Goal: Information Seeking & Learning: Check status

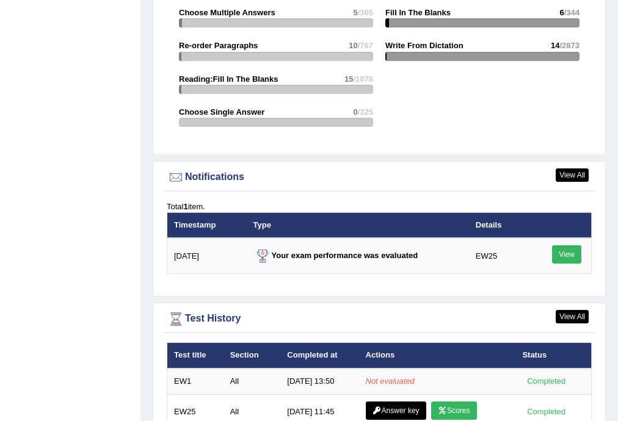
scroll to position [1536, 0]
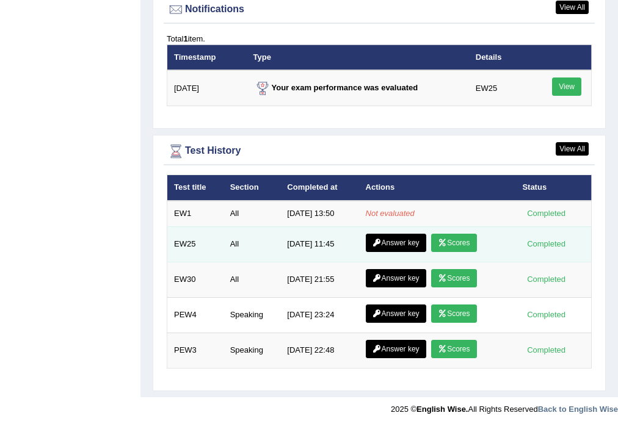
click at [445, 239] on icon at bounding box center [442, 242] width 9 height 7
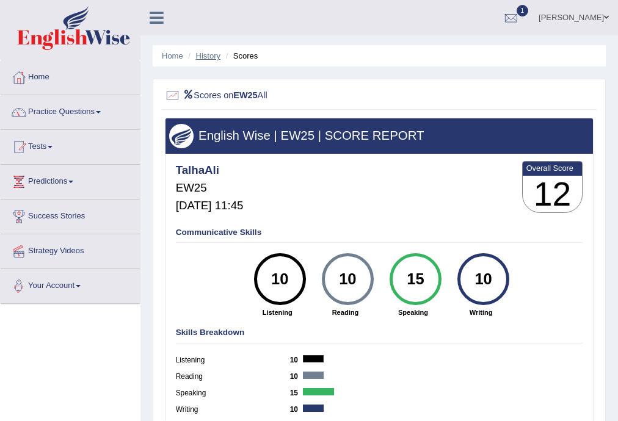
click at [201, 52] on link "History" at bounding box center [208, 55] width 24 height 9
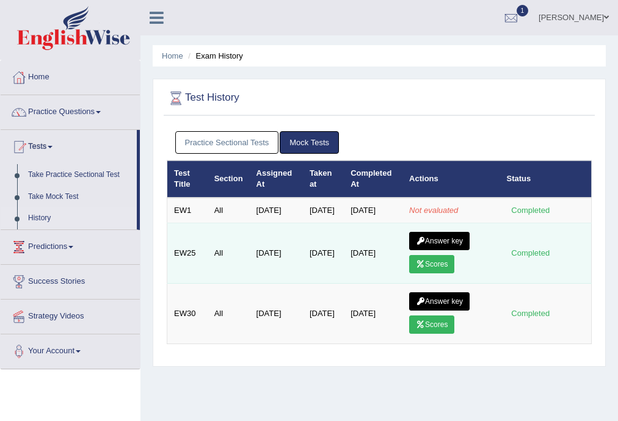
click at [441, 246] on link "Answer key" at bounding box center [439, 241] width 60 height 18
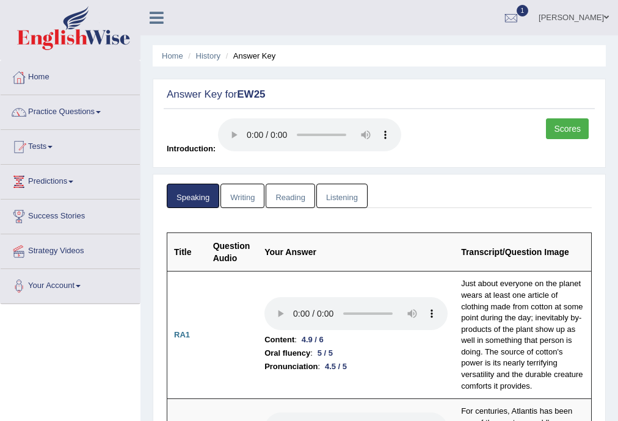
click at [567, 131] on link "Scores" at bounding box center [567, 128] width 43 height 21
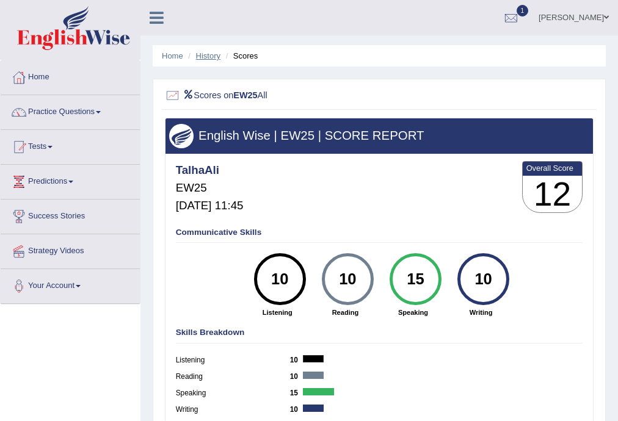
click at [205, 53] on link "History" at bounding box center [208, 55] width 24 height 9
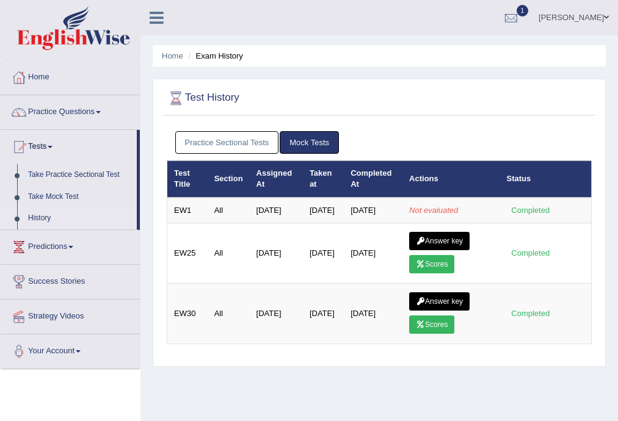
click at [429, 245] on link "Answer key" at bounding box center [439, 241] width 60 height 18
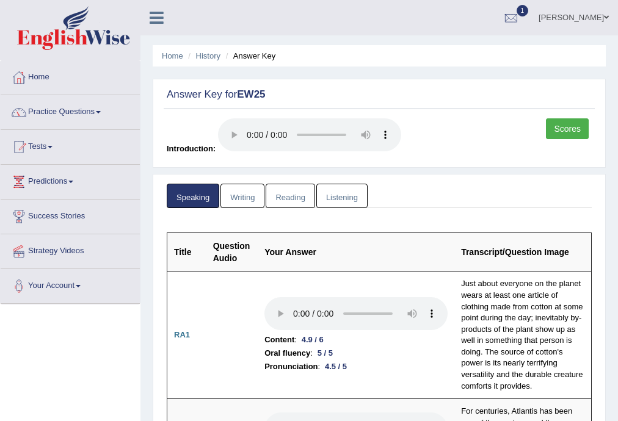
drag, startPoint x: 0, startPoint y: 0, endPoint x: 230, endPoint y: 188, distance: 296.9
click at [230, 188] on link "Writing" at bounding box center [242, 196] width 44 height 25
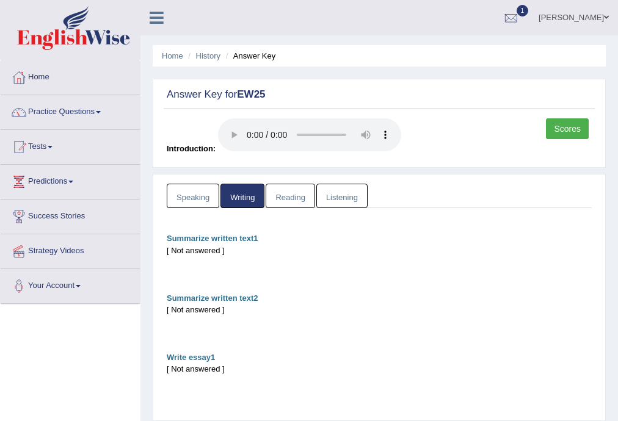
scroll to position [130, 0]
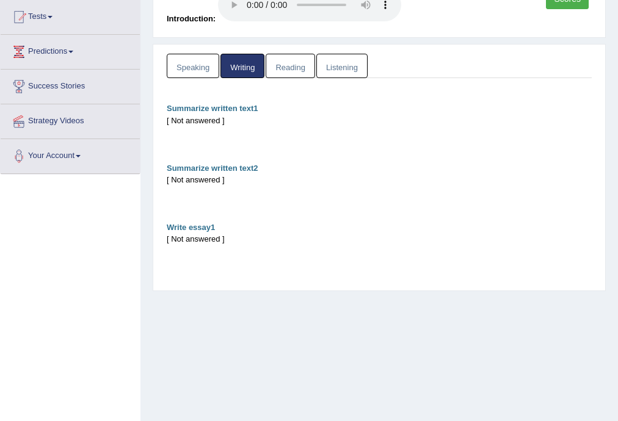
click at [290, 64] on link "Reading" at bounding box center [290, 66] width 49 height 25
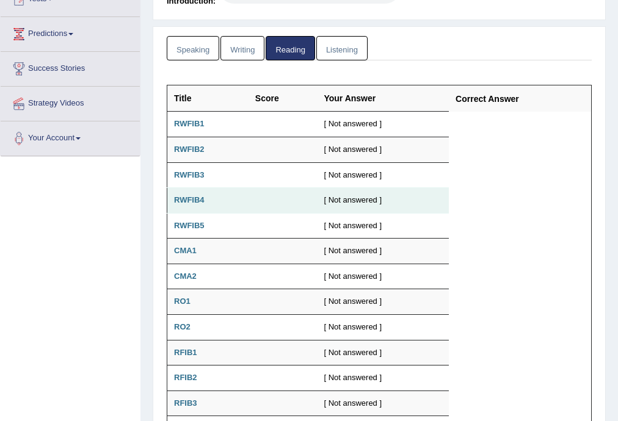
scroll to position [83, 0]
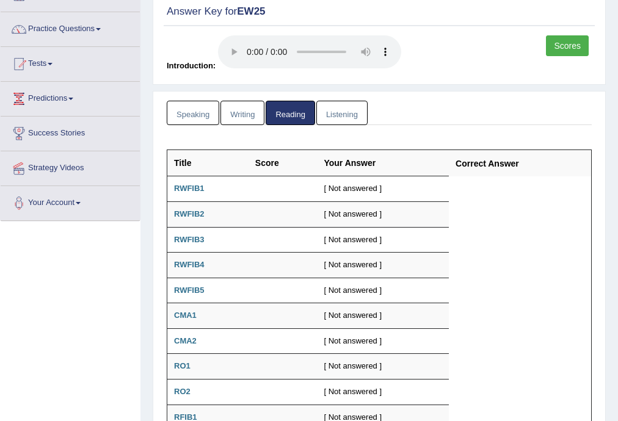
click at [332, 109] on link "Listening" at bounding box center [341, 113] width 51 height 25
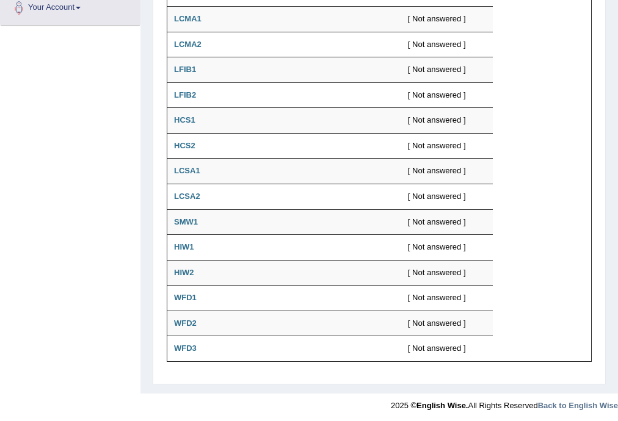
scroll to position [0, 0]
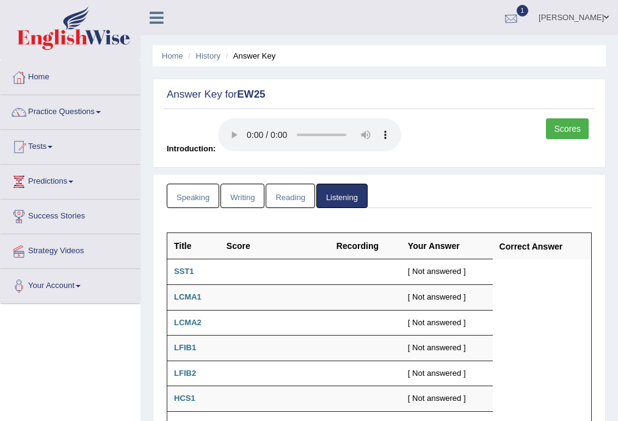
click at [530, 7] on link "1" at bounding box center [511, 16] width 37 height 32
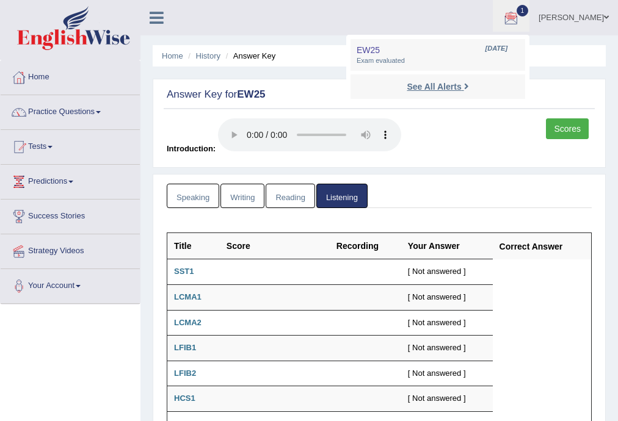
click at [461, 83] on strong "See All Alerts" at bounding box center [434, 87] width 54 height 10
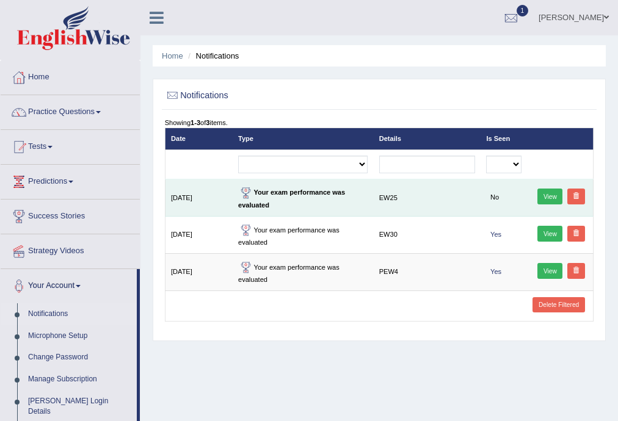
click at [547, 191] on link "View" at bounding box center [549, 197] width 25 height 16
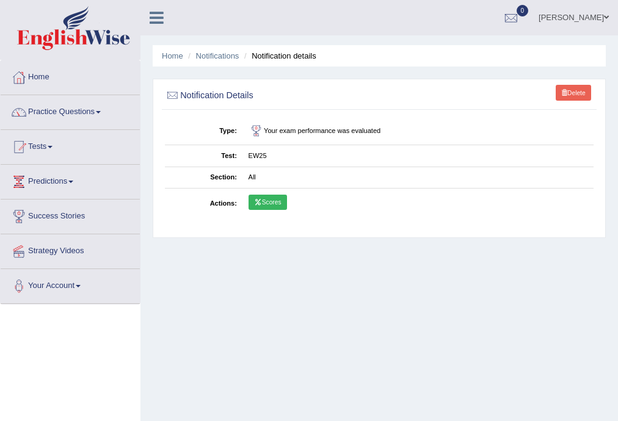
click at [267, 203] on link "Scores" at bounding box center [268, 203] width 38 height 16
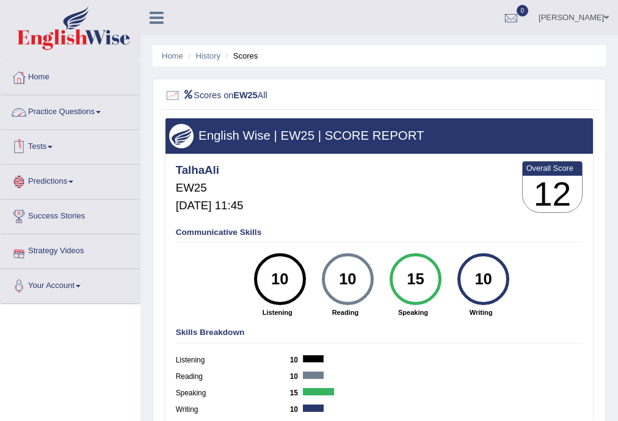
click at [68, 103] on link "Practice Questions" at bounding box center [70, 110] width 139 height 31
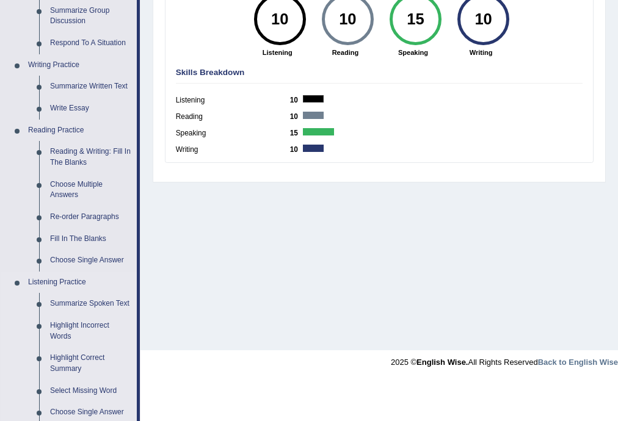
scroll to position [534, 0]
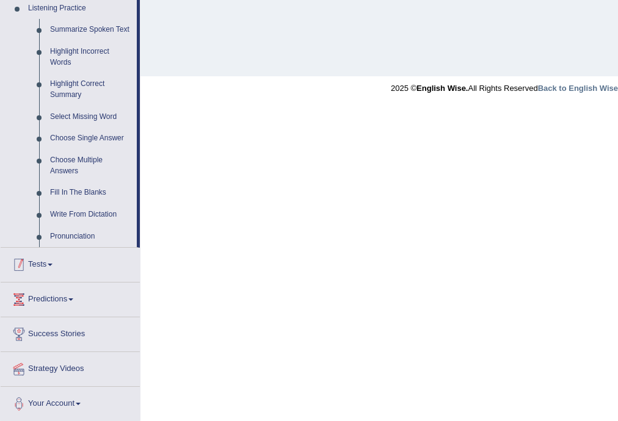
click at [52, 261] on link "Tests" at bounding box center [70, 263] width 139 height 31
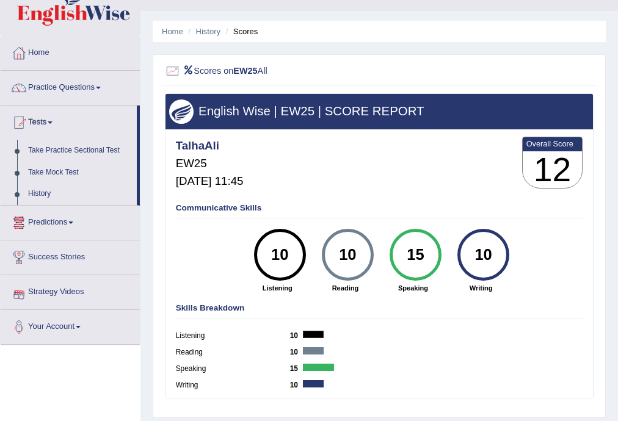
scroll to position [0, 0]
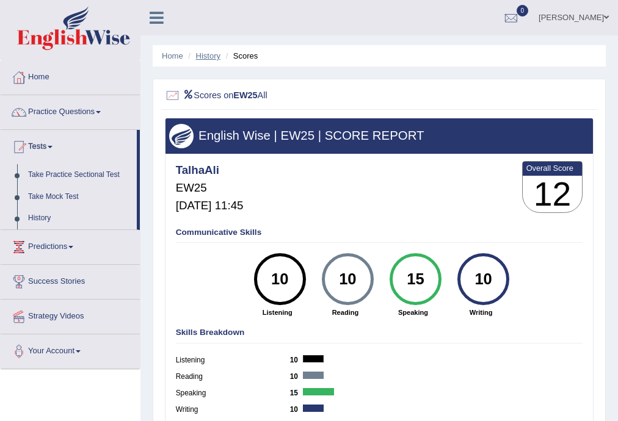
click at [205, 52] on link "History" at bounding box center [208, 55] width 24 height 9
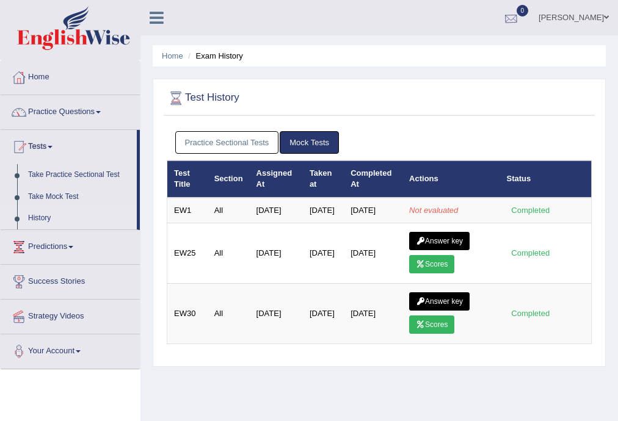
click at [520, 16] on div at bounding box center [511, 18] width 18 height 18
click at [461, 53] on strong "See All Alerts" at bounding box center [434, 51] width 54 height 10
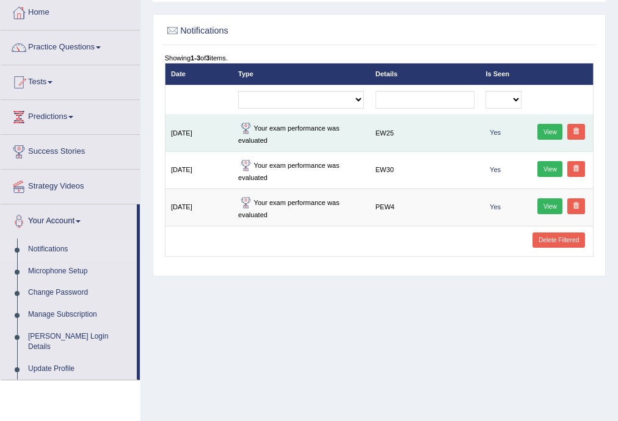
click at [547, 129] on link "View" at bounding box center [549, 132] width 25 height 16
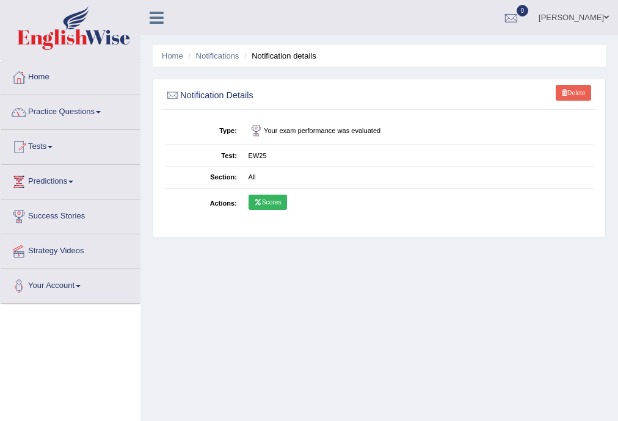
click at [282, 197] on link "Scores" at bounding box center [268, 203] width 38 height 16
click at [570, 87] on link "Delete" at bounding box center [573, 93] width 35 height 16
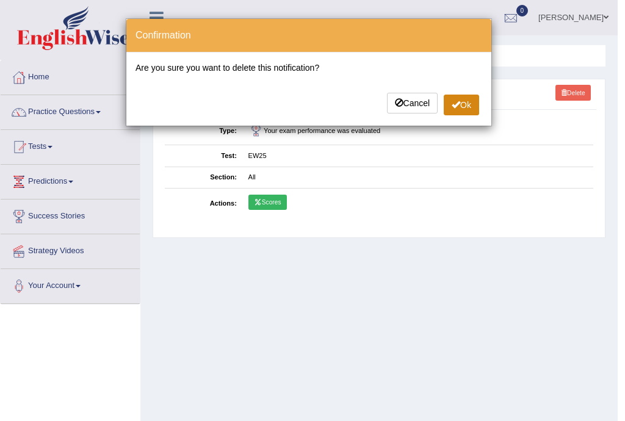
click at [474, 104] on button "Ok" at bounding box center [461, 105] width 35 height 21
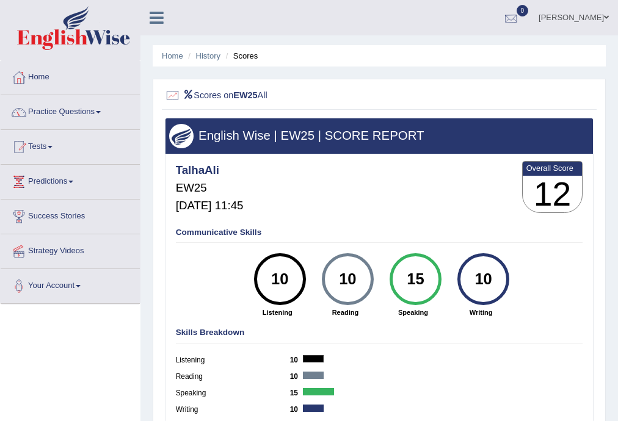
click at [520, 12] on div at bounding box center [511, 18] width 18 height 18
click at [198, 54] on link "History" at bounding box center [208, 55] width 24 height 9
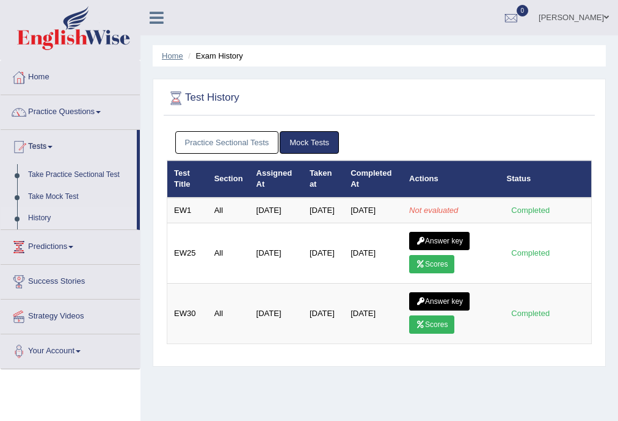
click at [169, 53] on link "Home" at bounding box center [172, 55] width 21 height 9
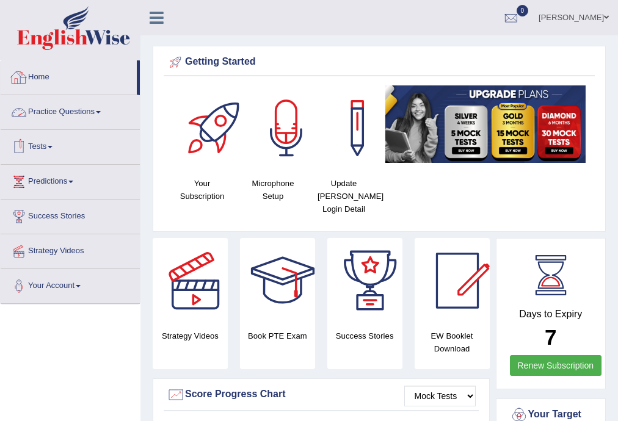
click at [45, 144] on link "Tests" at bounding box center [70, 145] width 139 height 31
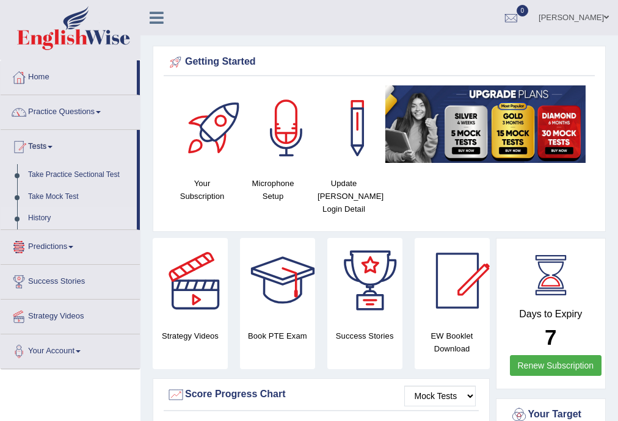
click at [43, 213] on link "History" at bounding box center [80, 219] width 114 height 22
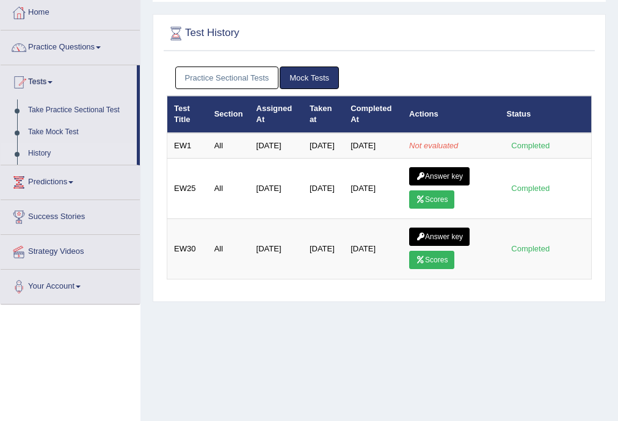
click at [315, 73] on link "Mock Tests" at bounding box center [309, 78] width 59 height 23
click at [207, 76] on link "Practice Sectional Tests" at bounding box center [227, 78] width 104 height 23
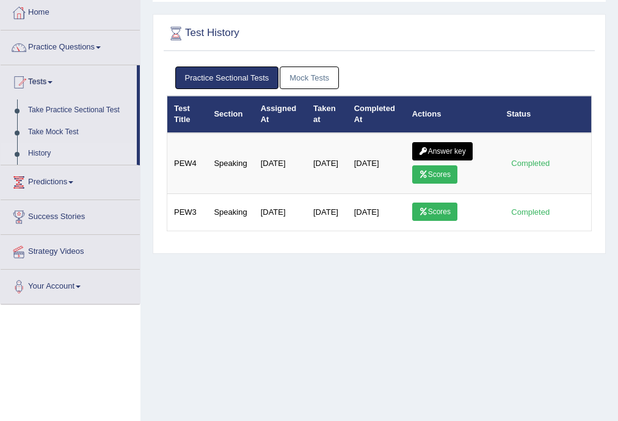
click at [322, 79] on link "Mock Tests" at bounding box center [309, 78] width 59 height 23
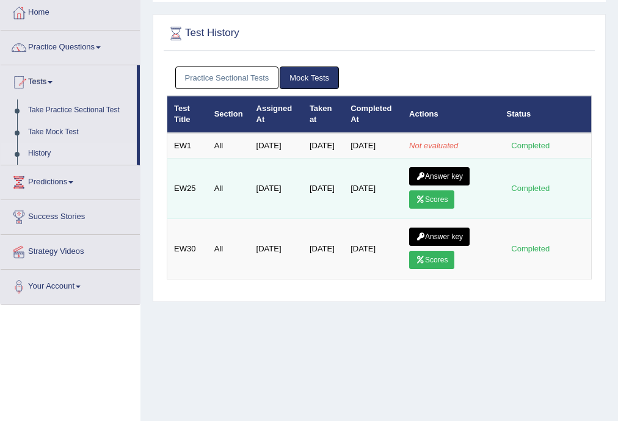
click at [440, 209] on link "Scores" at bounding box center [431, 200] width 45 height 18
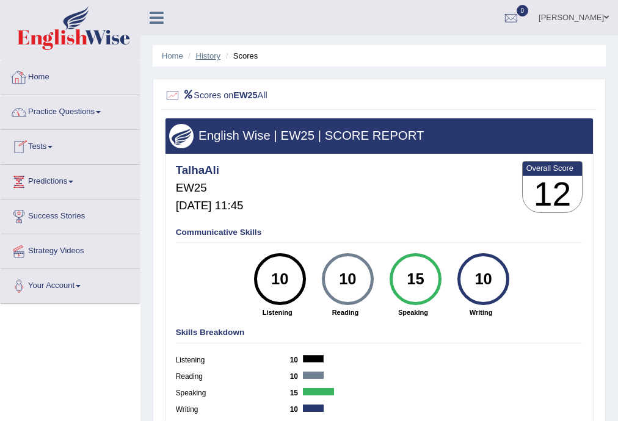
click at [214, 51] on link "History" at bounding box center [208, 55] width 24 height 9
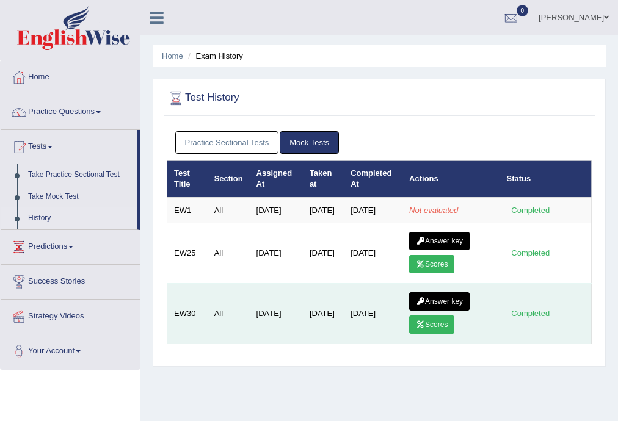
click at [440, 329] on link "Scores" at bounding box center [431, 325] width 45 height 18
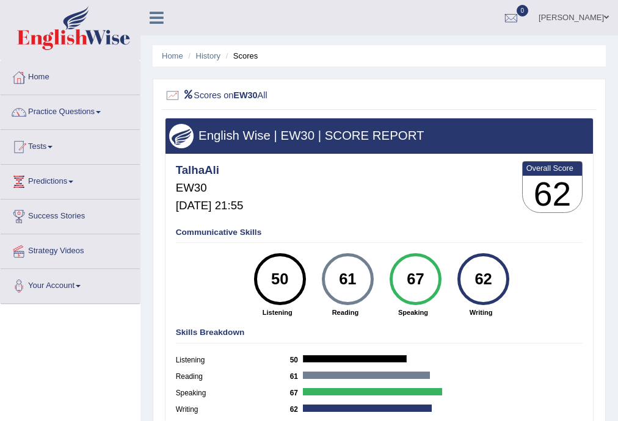
click at [203, 50] on li "History" at bounding box center [202, 56] width 35 height 12
click at [203, 51] on link "History" at bounding box center [208, 55] width 24 height 9
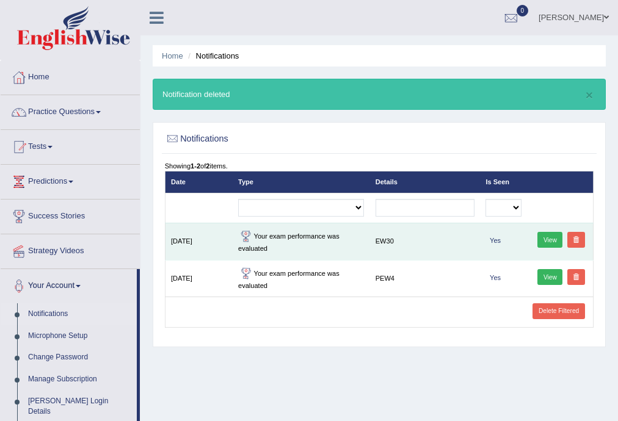
click at [551, 238] on link "View" at bounding box center [549, 240] width 25 height 16
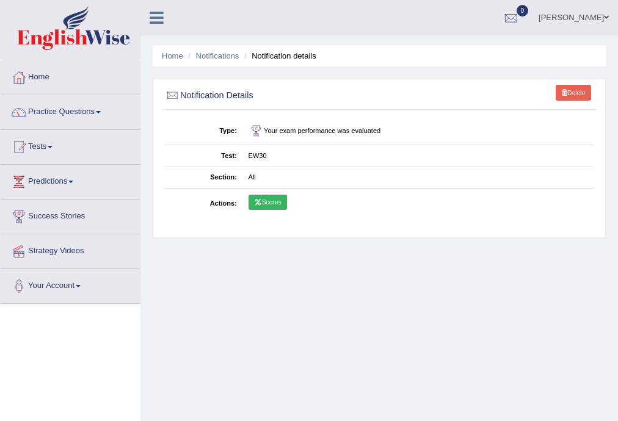
click at [249, 195] on link "Scores" at bounding box center [268, 203] width 38 height 16
click at [43, 144] on link "Tests" at bounding box center [70, 145] width 139 height 31
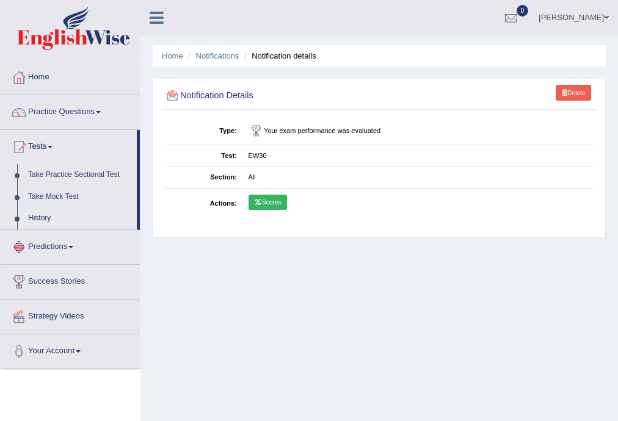
click at [48, 213] on link "History" at bounding box center [80, 219] width 114 height 22
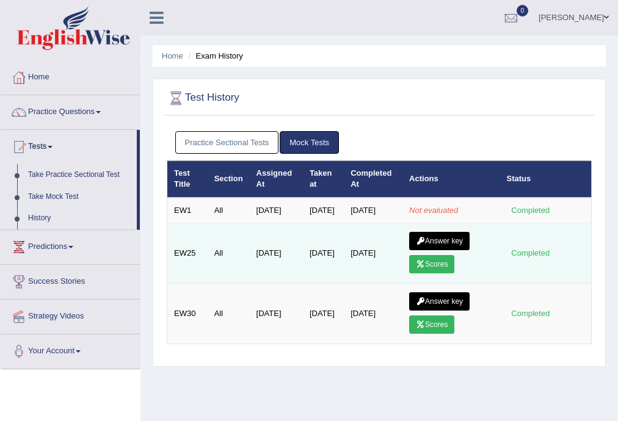
click at [443, 274] on link "Scores" at bounding box center [431, 264] width 45 height 18
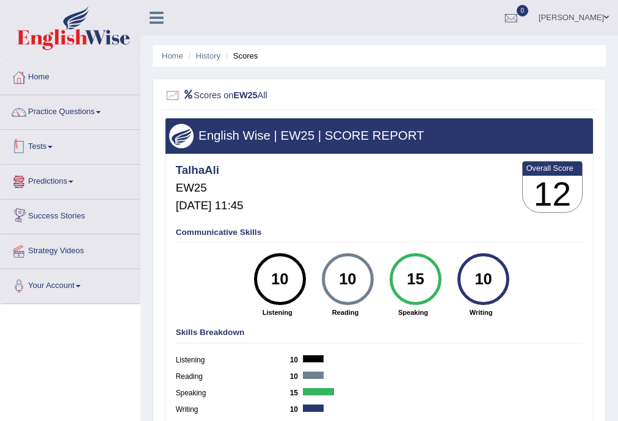
click at [45, 138] on link "Tests" at bounding box center [70, 145] width 139 height 31
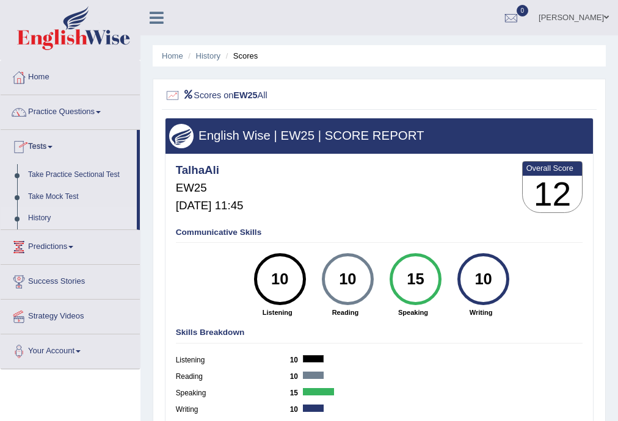
click at [41, 217] on link "History" at bounding box center [80, 219] width 114 height 22
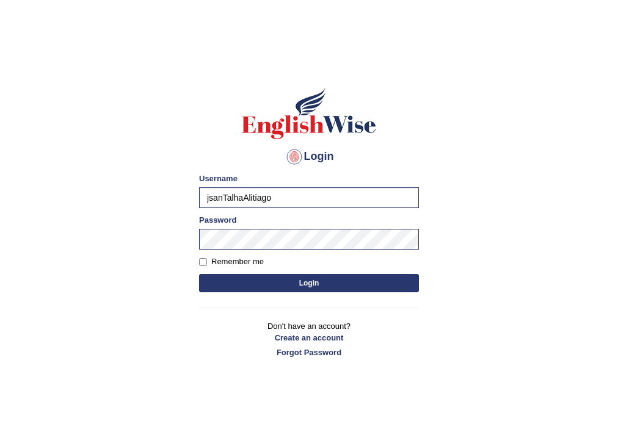
click at [291, 207] on input "jsanTalhaAlitiago" at bounding box center [309, 198] width 220 height 21
type input "j"
type input "TalhaAli"
click at [199, 274] on button "Login" at bounding box center [309, 283] width 220 height 18
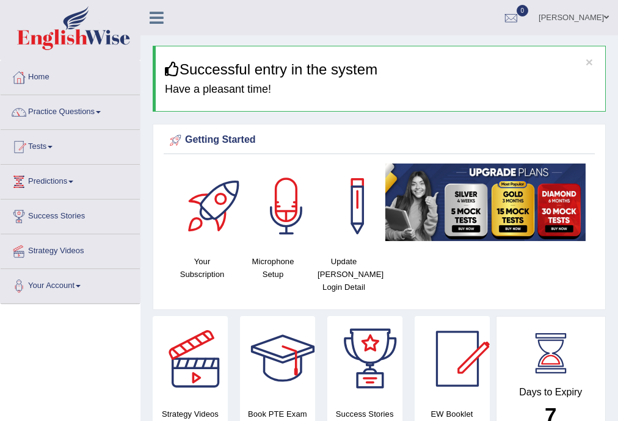
click at [216, 81] on div "× Successful entry in the system Have a pleasant time!" at bounding box center [379, 79] width 453 height 66
click at [591, 60] on button "×" at bounding box center [589, 62] width 7 height 13
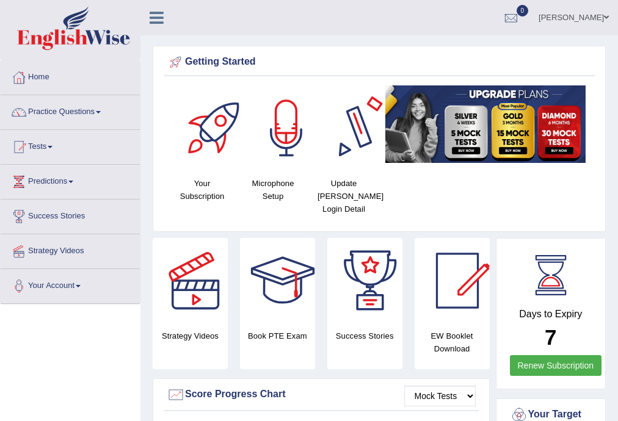
scroll to position [65, 0]
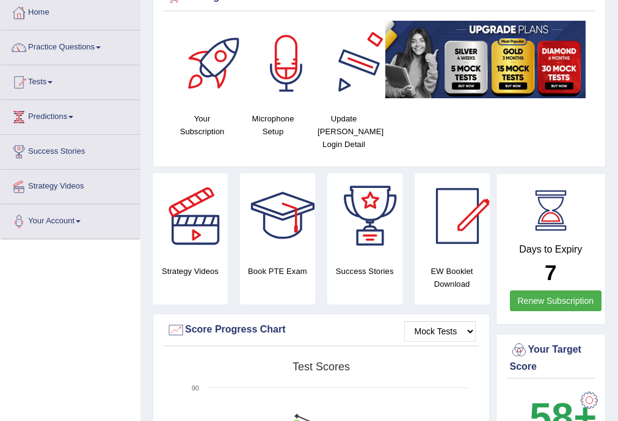
click at [360, 75] on div at bounding box center [358, 64] width 86 height 86
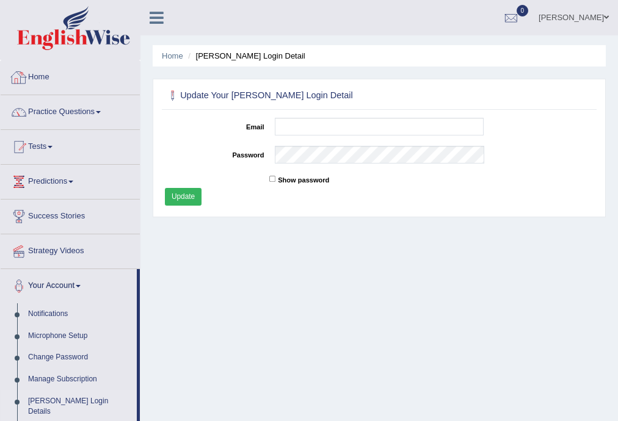
click at [27, 76] on div at bounding box center [19, 77] width 18 height 18
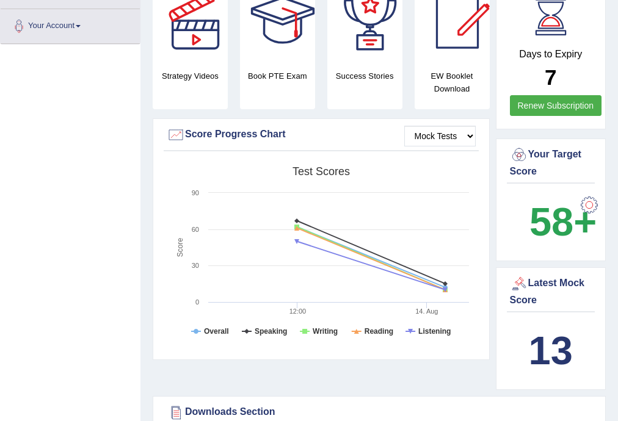
scroll to position [195, 0]
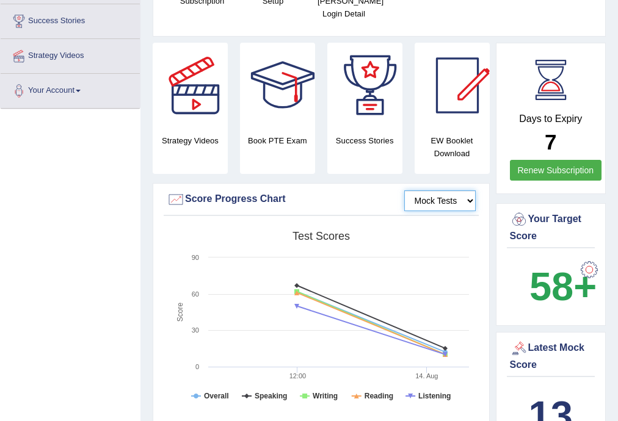
click at [433, 201] on select "Mock Tests" at bounding box center [439, 201] width 71 height 21
click at [435, 197] on select "Mock Tests" at bounding box center [439, 201] width 71 height 21
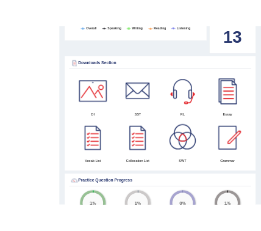
scroll to position [651, 0]
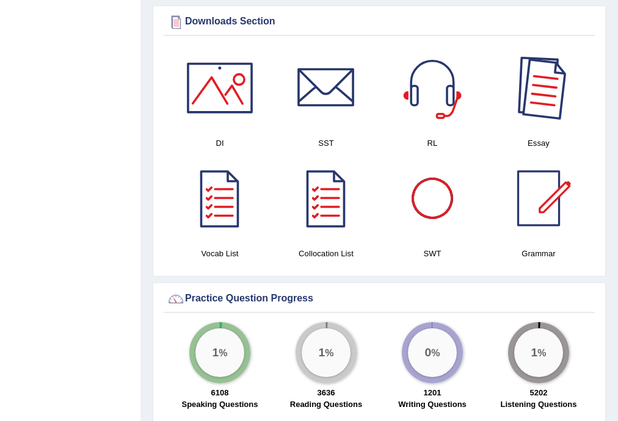
click at [538, 89] on div at bounding box center [539, 88] width 86 height 86
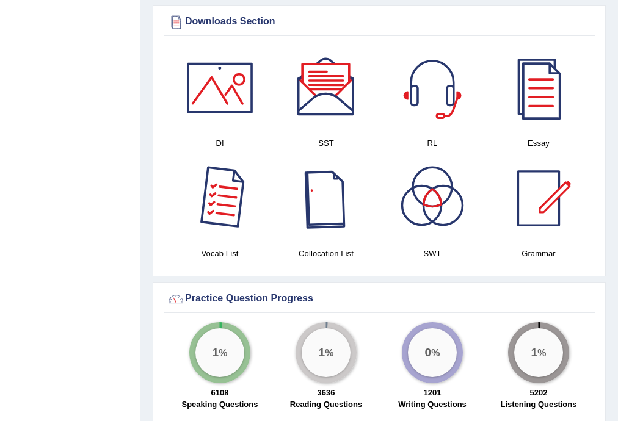
click at [211, 200] on div at bounding box center [220, 199] width 86 height 86
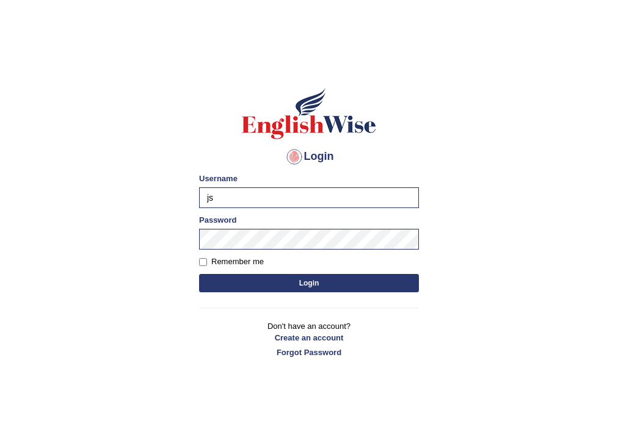
type input "j"
type input "TalhaAli"
click at [275, 274] on button "Login" at bounding box center [309, 283] width 220 height 18
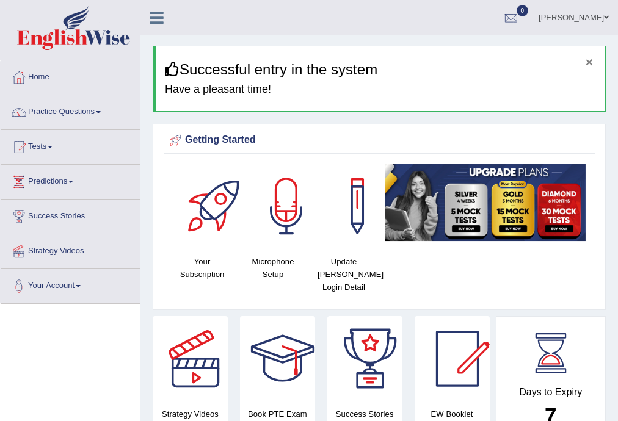
click at [589, 56] on button "×" at bounding box center [589, 62] width 7 height 13
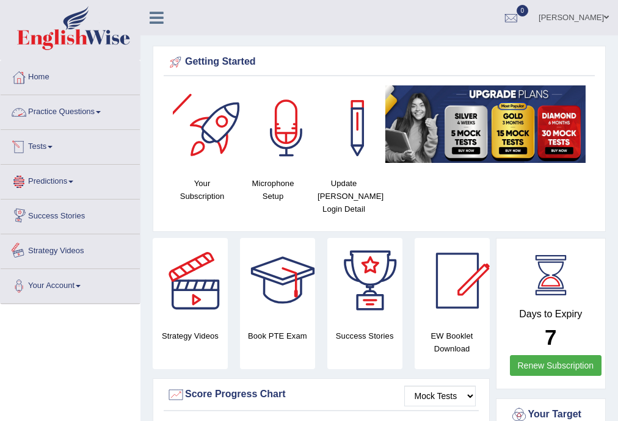
click at [37, 140] on link "Tests" at bounding box center [70, 145] width 139 height 31
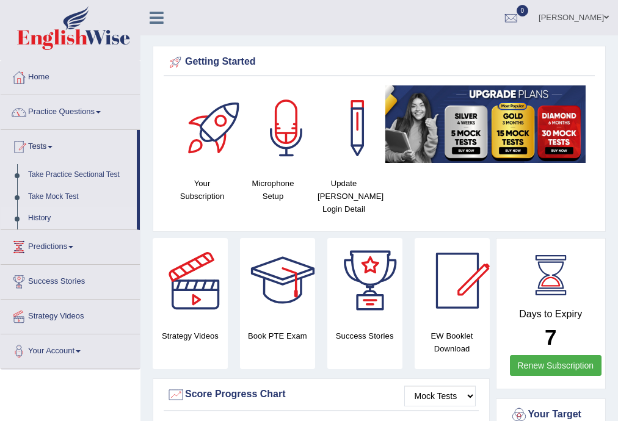
click at [44, 213] on link "History" at bounding box center [80, 219] width 114 height 22
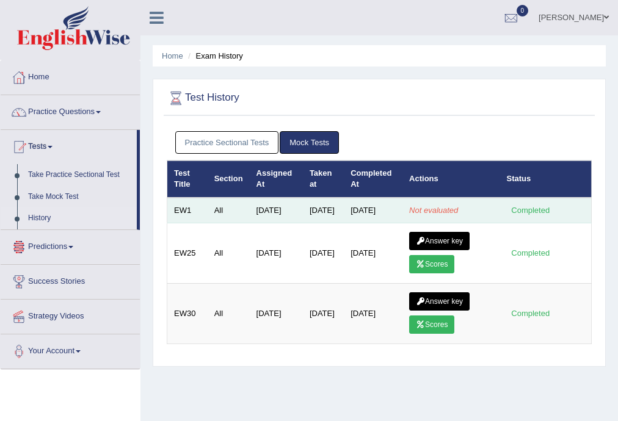
click at [440, 214] on em "Not evaluated" at bounding box center [433, 210] width 49 height 9
click at [475, 220] on td "Not evaluated" at bounding box center [450, 211] width 97 height 26
click at [523, 213] on div "Completed" at bounding box center [531, 210] width 48 height 13
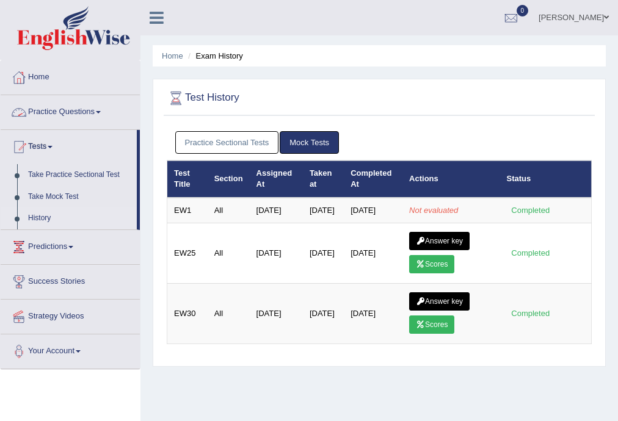
click at [78, 106] on link "Practice Questions" at bounding box center [70, 110] width 139 height 31
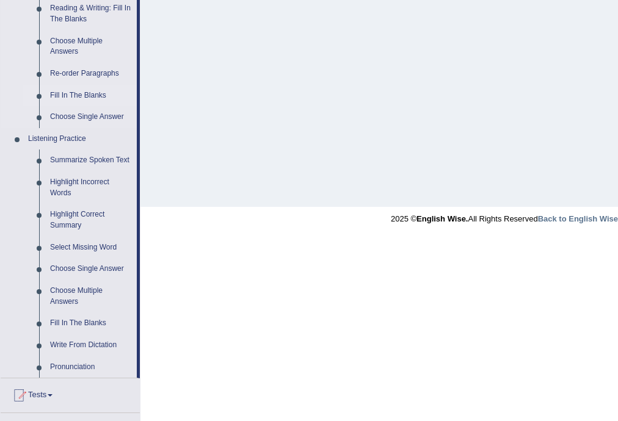
scroll to position [339, 0]
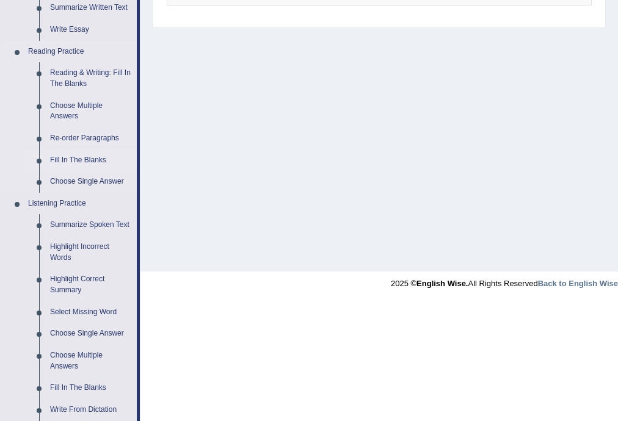
click at [88, 159] on link "Fill In The Blanks" at bounding box center [91, 161] width 92 height 22
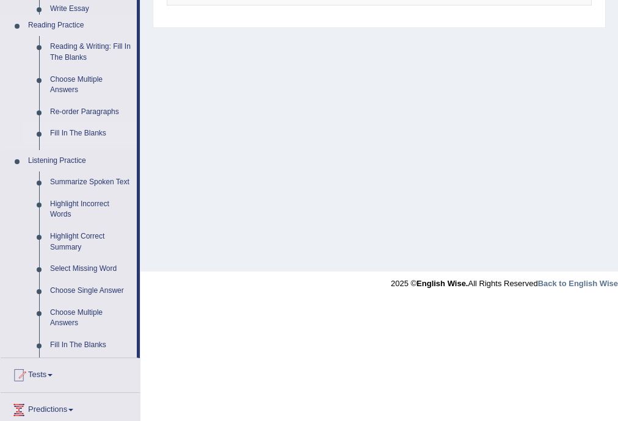
scroll to position [220, 0]
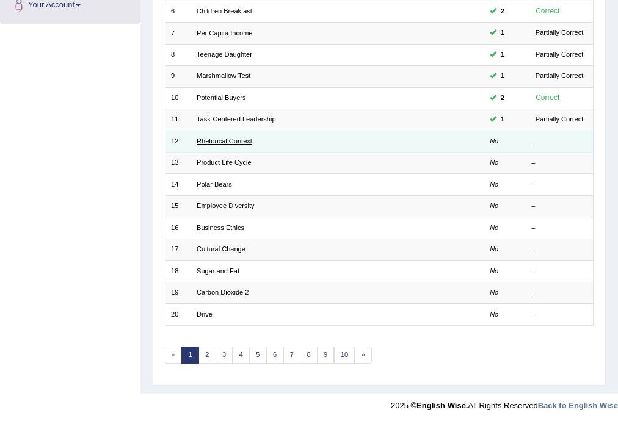
click at [250, 137] on link "Rhetorical Context" at bounding box center [225, 140] width 56 height 7
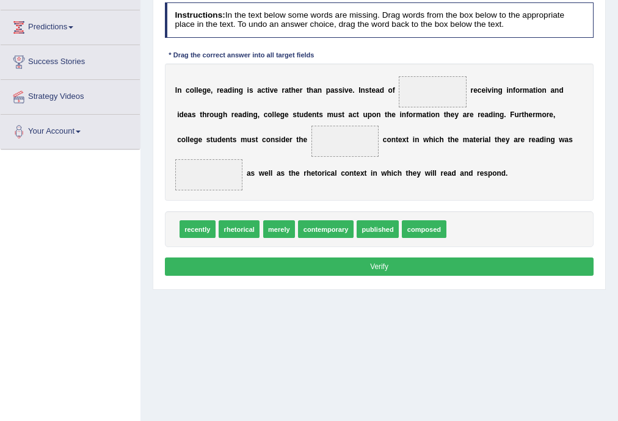
scroll to position [89, 0]
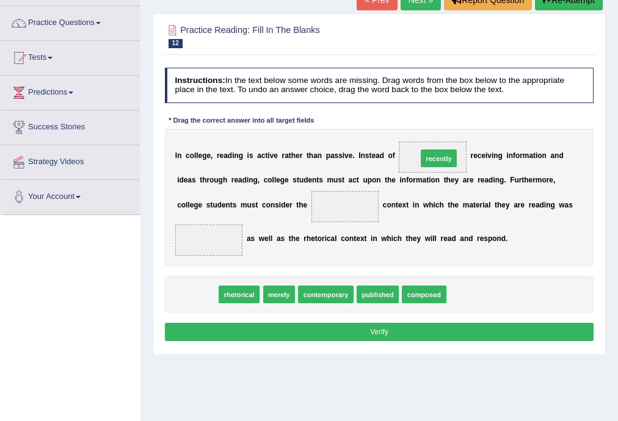
drag, startPoint x: 205, startPoint y: 298, endPoint x: 489, endPoint y: 137, distance: 326.6
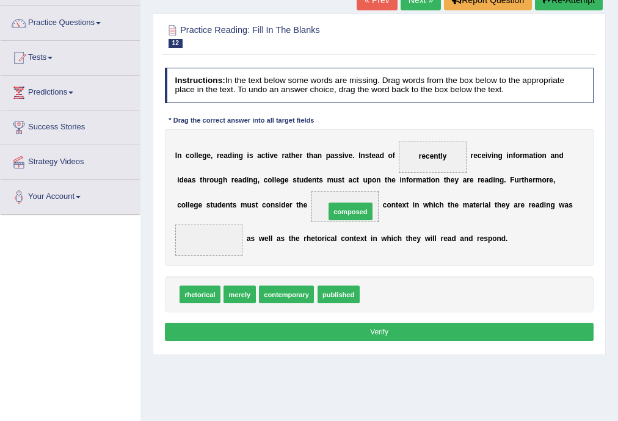
drag, startPoint x: 379, startPoint y: 299, endPoint x: 338, endPoint y: 200, distance: 106.8
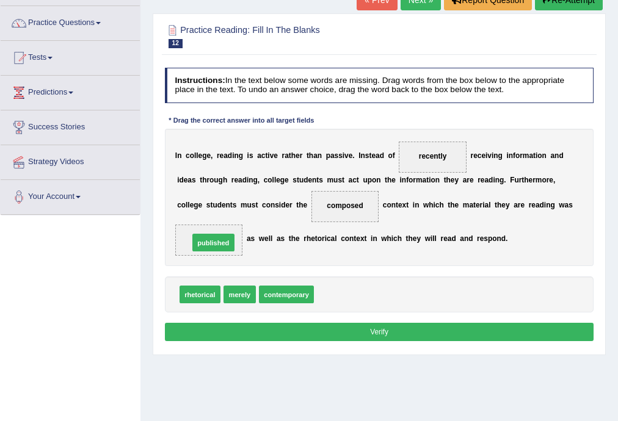
drag, startPoint x: 348, startPoint y: 299, endPoint x: 200, endPoint y: 238, distance: 159.6
click at [254, 330] on button "Verify" at bounding box center [379, 332] width 429 height 18
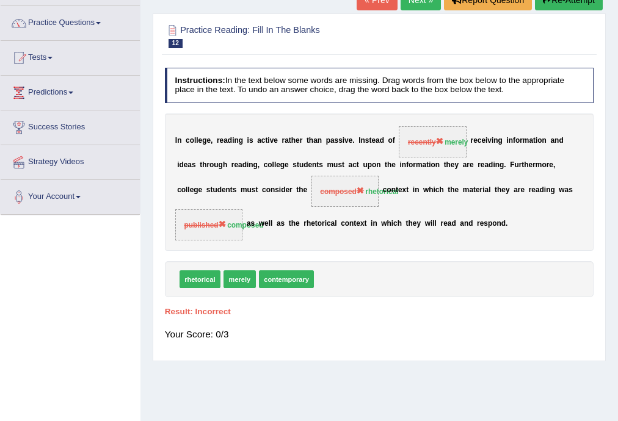
scroll to position [0, 0]
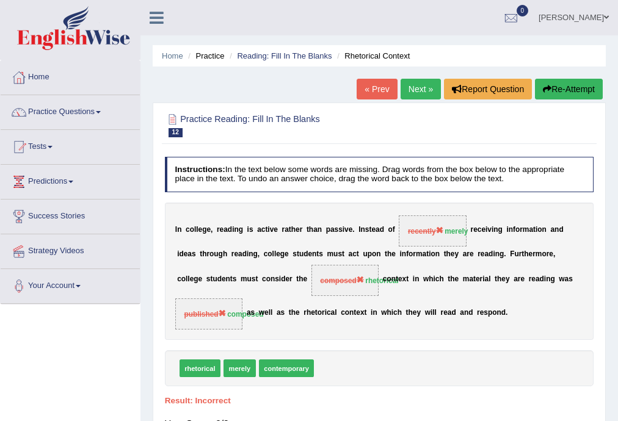
click at [432, 89] on link "Next »" at bounding box center [421, 89] width 40 height 21
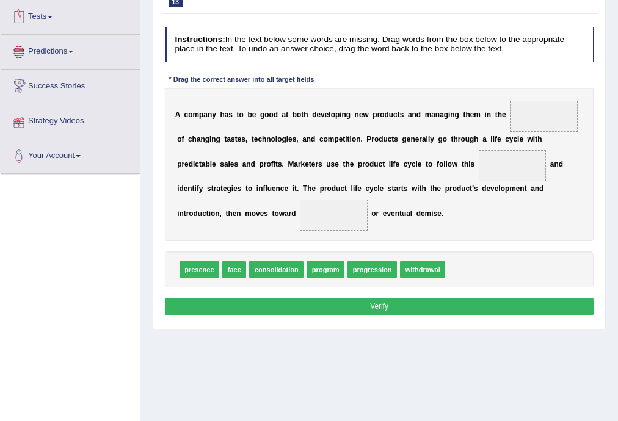
click at [39, 7] on link "Tests" at bounding box center [70, 15] width 139 height 31
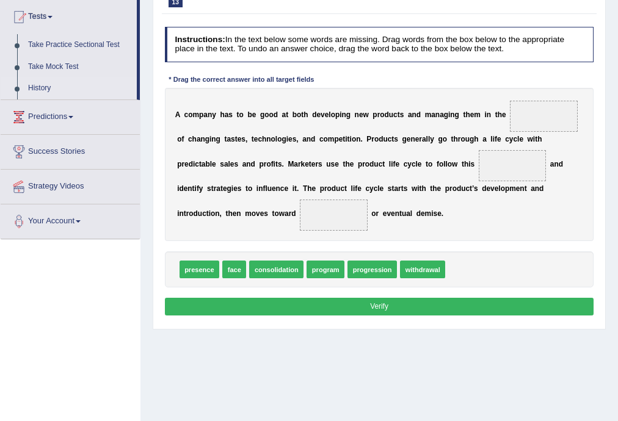
click at [34, 87] on link "History" at bounding box center [80, 89] width 114 height 22
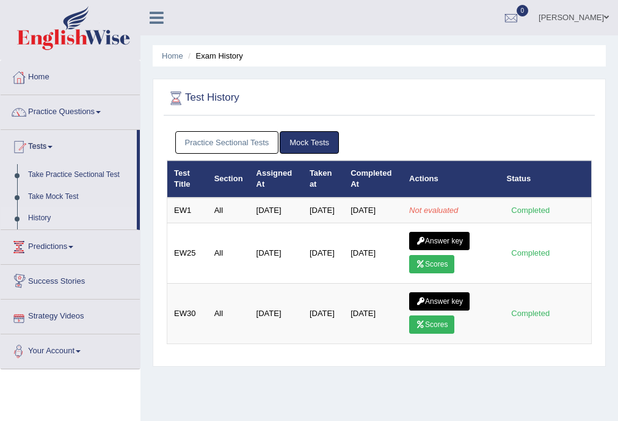
click at [71, 311] on link "Strategy Videos" at bounding box center [70, 315] width 139 height 31
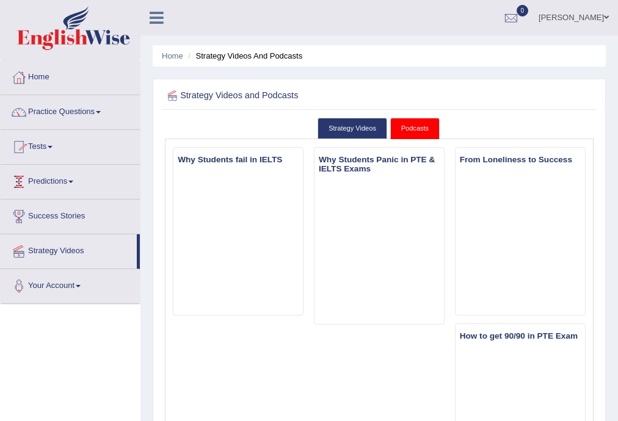
click at [41, 142] on link "Tests" at bounding box center [70, 145] width 139 height 31
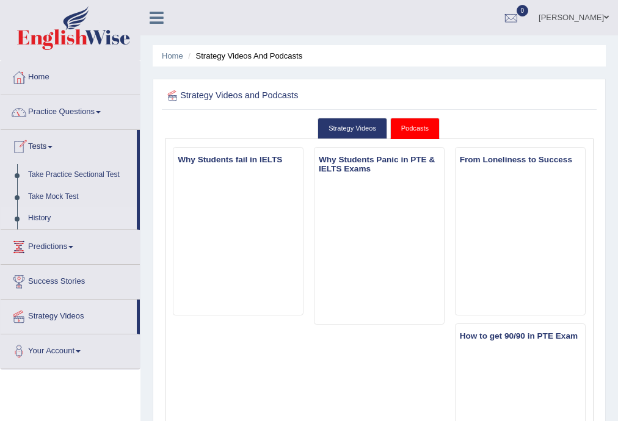
click at [46, 219] on link "History" at bounding box center [80, 219] width 114 height 22
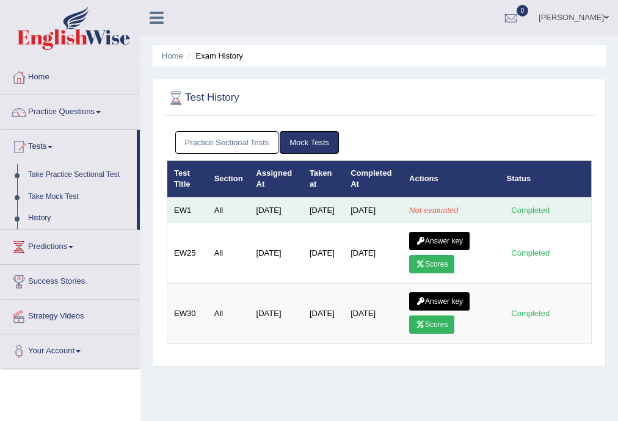
click at [528, 213] on div "Completed" at bounding box center [531, 210] width 48 height 13
drag, startPoint x: 566, startPoint y: 213, endPoint x: 443, endPoint y: 222, distance: 123.2
click at [443, 222] on tr "EW1 All Aug 6, 2025 Aug 14, 2025 Aug 14, 2025 Not evaluated Completed" at bounding box center [379, 211] width 424 height 26
click at [469, 198] on td "Not evaluated" at bounding box center [450, 211] width 97 height 26
drag, startPoint x: 548, startPoint y: 218, endPoint x: 389, endPoint y: 221, distance: 158.8
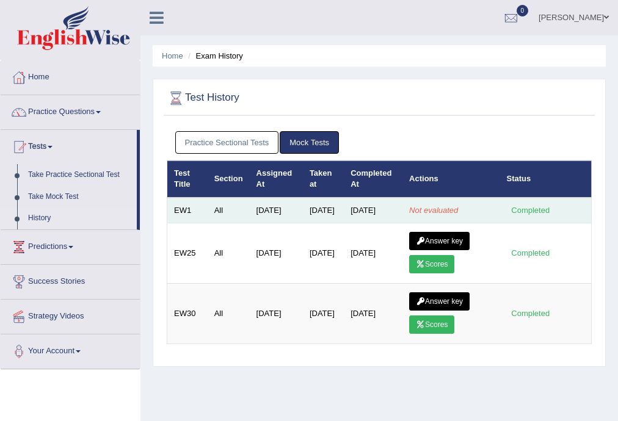
click at [389, 221] on tr "EW1 All Aug 6, 2025 Aug 14, 2025 Aug 14, 2025 Not evaluated Completed" at bounding box center [379, 211] width 424 height 26
copy tr "Not evaluated Completed"
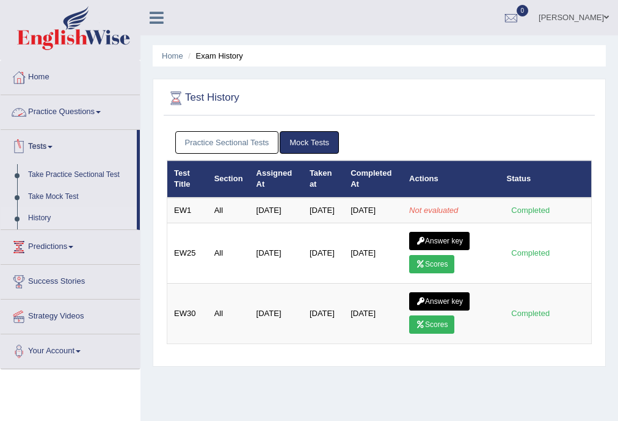
click at [61, 107] on link "Practice Questions" at bounding box center [70, 110] width 139 height 31
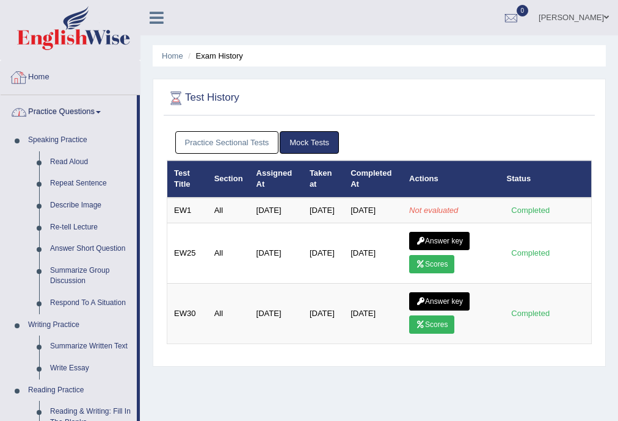
click at [43, 72] on link "Home" at bounding box center [70, 75] width 139 height 31
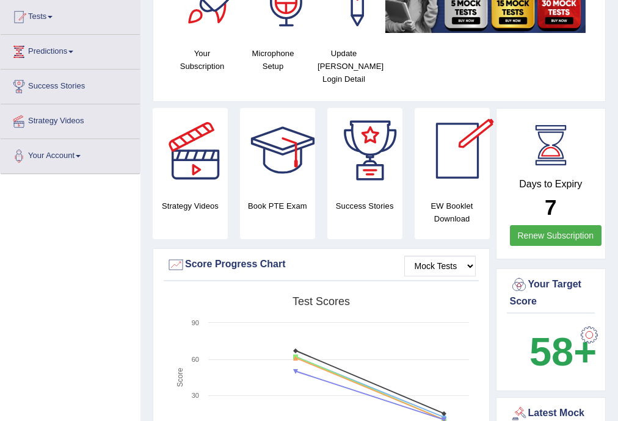
click at [459, 171] on div at bounding box center [458, 151] width 86 height 86
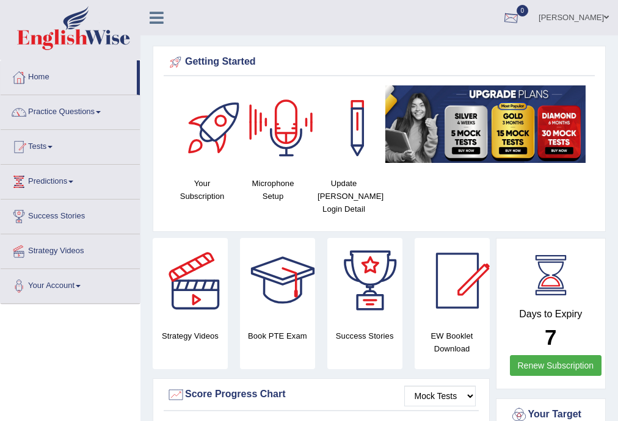
click at [520, 17] on div at bounding box center [511, 18] width 18 height 18
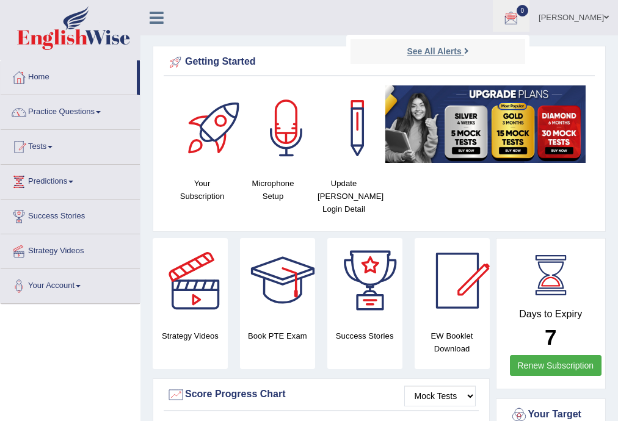
click at [461, 53] on strong "See All Alerts" at bounding box center [434, 51] width 54 height 10
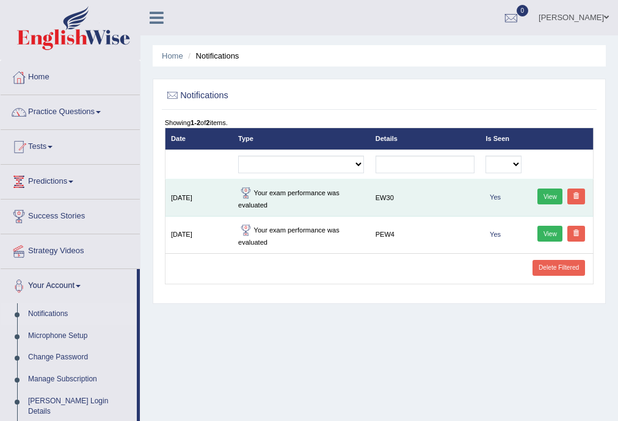
click at [542, 197] on link "View" at bounding box center [549, 197] width 25 height 16
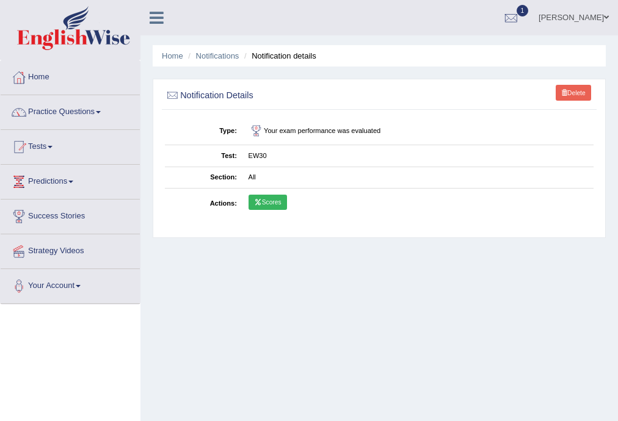
click at [277, 202] on link "Scores" at bounding box center [268, 203] width 38 height 16
click at [35, 147] on link "Tests" at bounding box center [70, 145] width 139 height 31
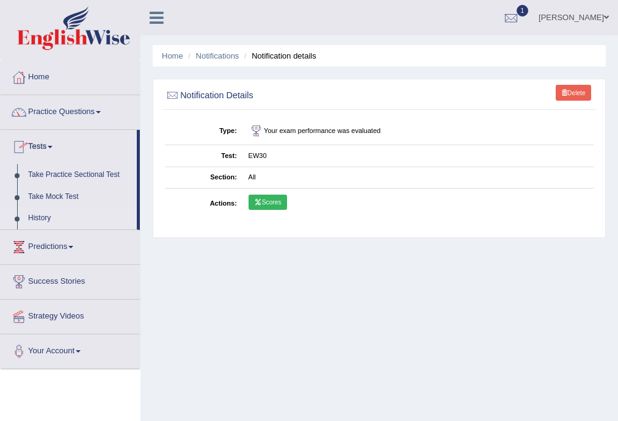
click at [34, 220] on link "History" at bounding box center [80, 219] width 114 height 22
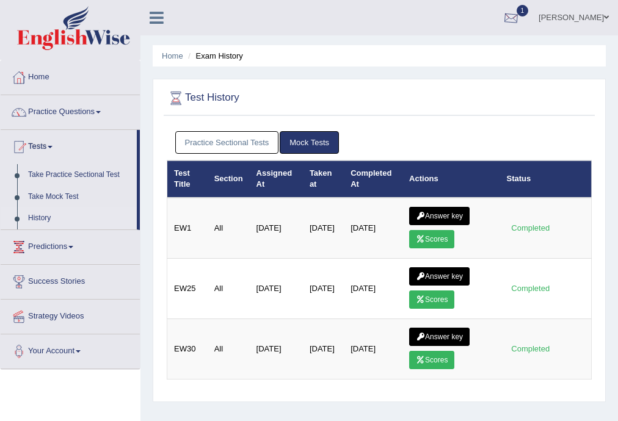
click at [520, 12] on div at bounding box center [511, 18] width 18 height 18
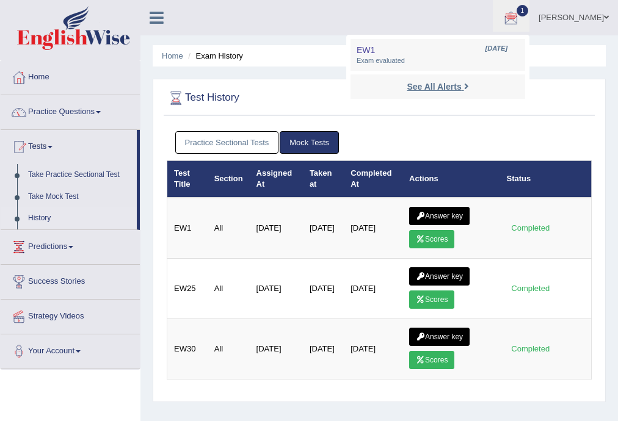
click at [461, 82] on strong "See All Alerts" at bounding box center [434, 87] width 54 height 10
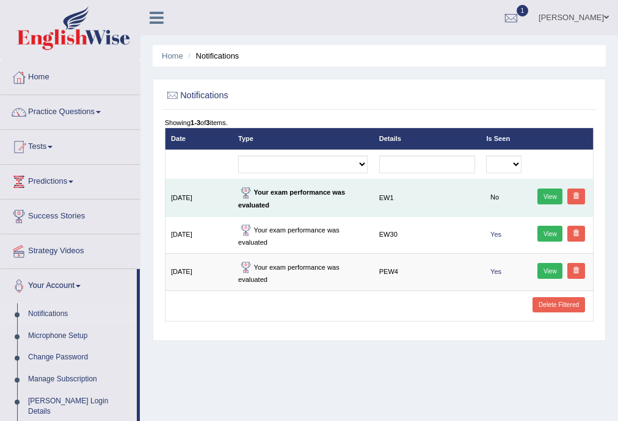
click at [547, 196] on link "View" at bounding box center [549, 197] width 25 height 16
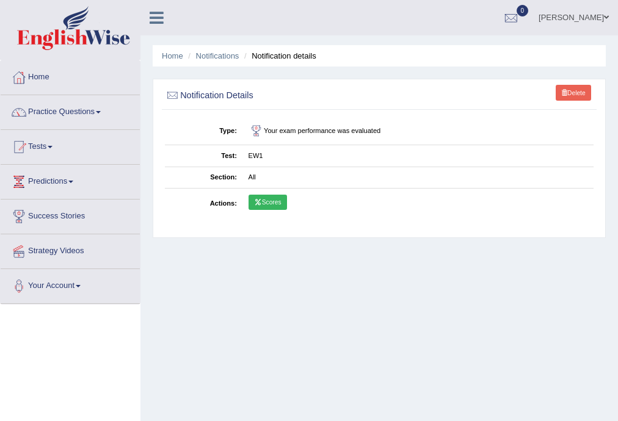
click at [260, 199] on icon at bounding box center [258, 202] width 8 height 6
click at [42, 149] on link "Tests" at bounding box center [70, 145] width 139 height 31
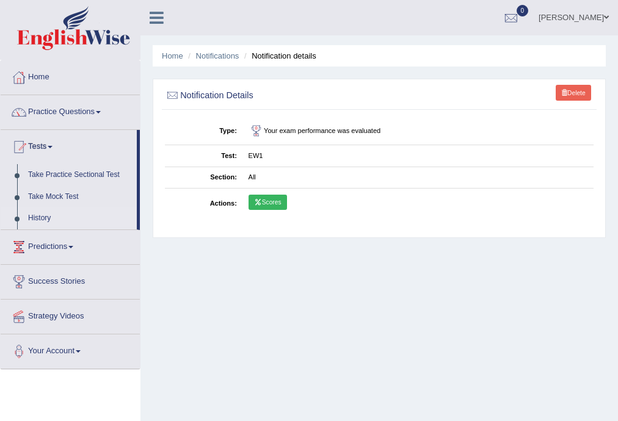
click at [42, 217] on link "History" at bounding box center [80, 219] width 114 height 22
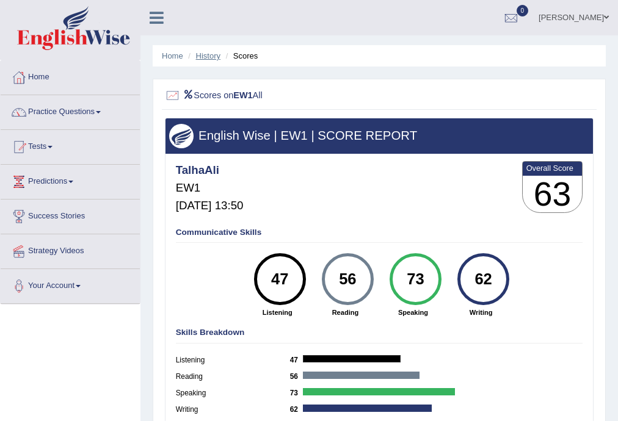
click at [210, 54] on link "History" at bounding box center [208, 55] width 24 height 9
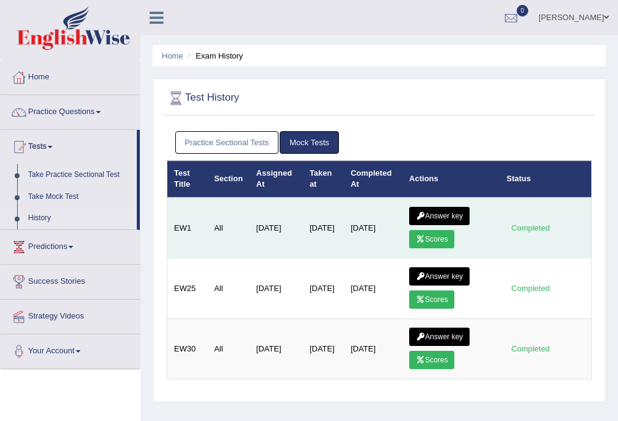
click at [444, 210] on link "Answer key" at bounding box center [439, 216] width 60 height 18
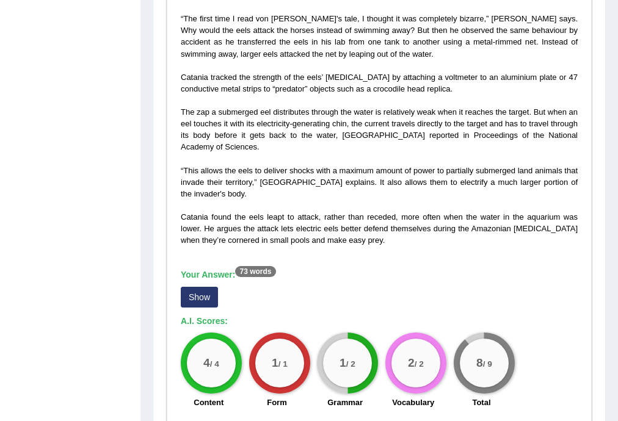
scroll to position [456, 0]
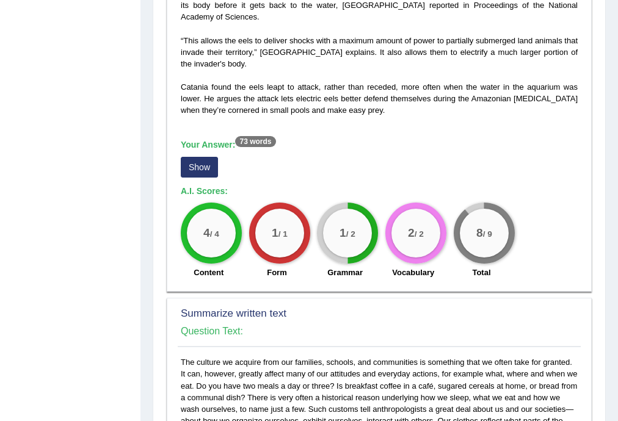
click at [200, 157] on button "Show" at bounding box center [199, 167] width 37 height 21
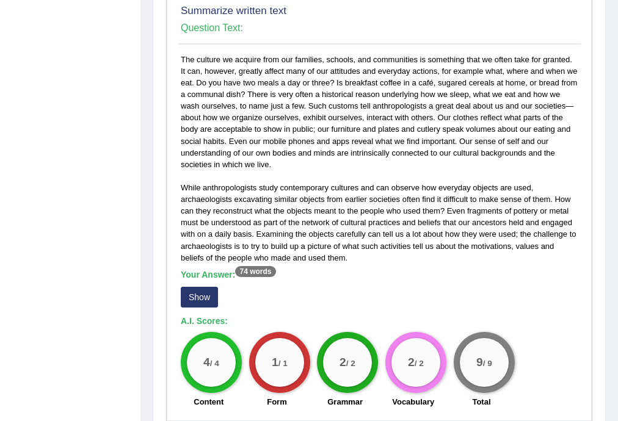
scroll to position [847, 0]
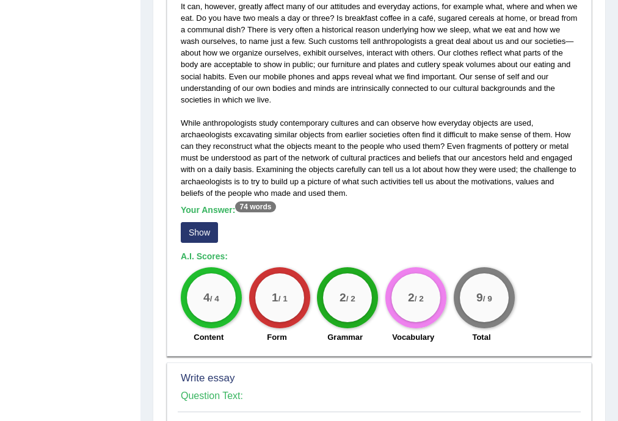
click at [209, 222] on button "Show" at bounding box center [199, 232] width 37 height 21
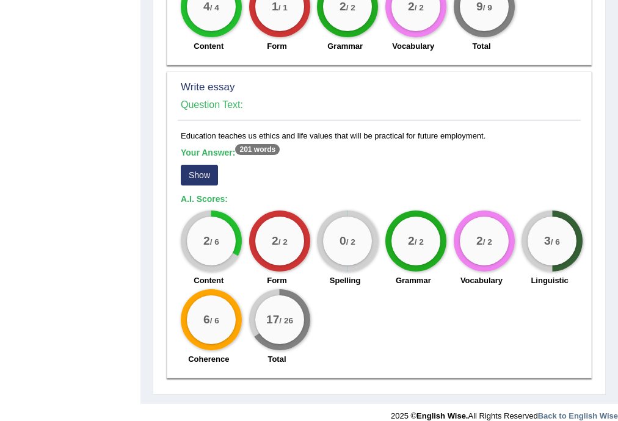
scroll to position [1173, 0]
click at [198, 165] on button "Show" at bounding box center [199, 175] width 37 height 21
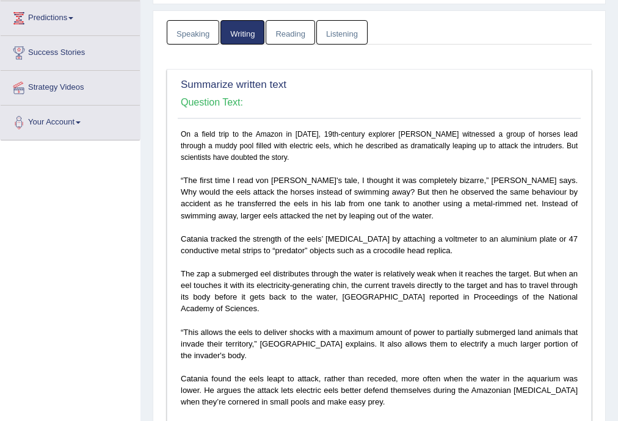
scroll to position [0, 0]
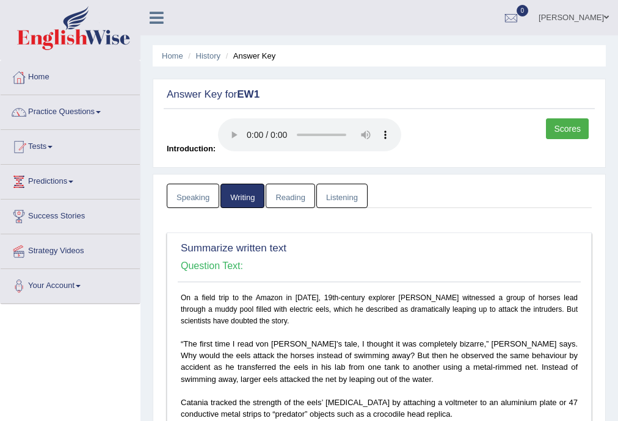
click at [300, 200] on link "Reading" at bounding box center [290, 196] width 49 height 25
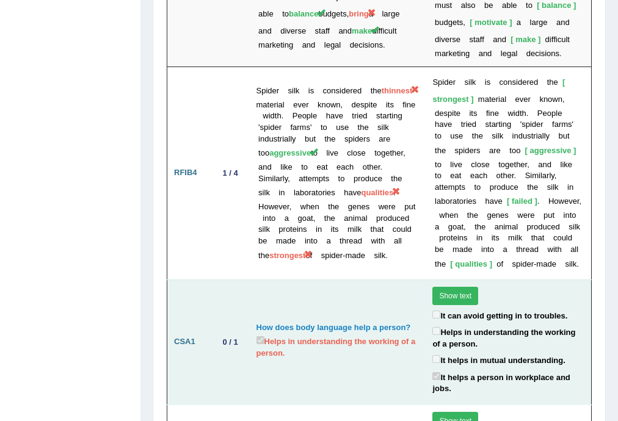
scroll to position [3923, 0]
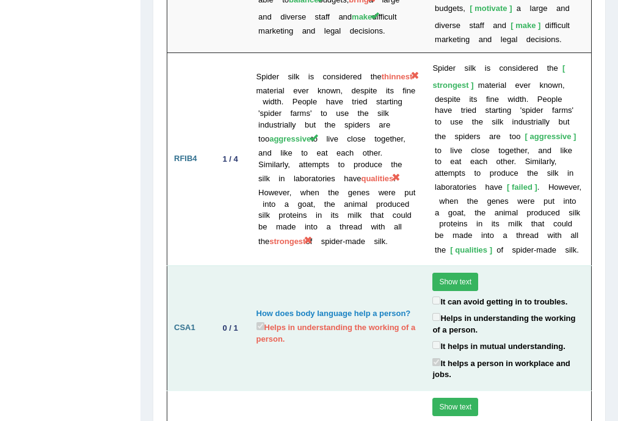
click at [447, 273] on button "Show text" at bounding box center [455, 282] width 46 height 18
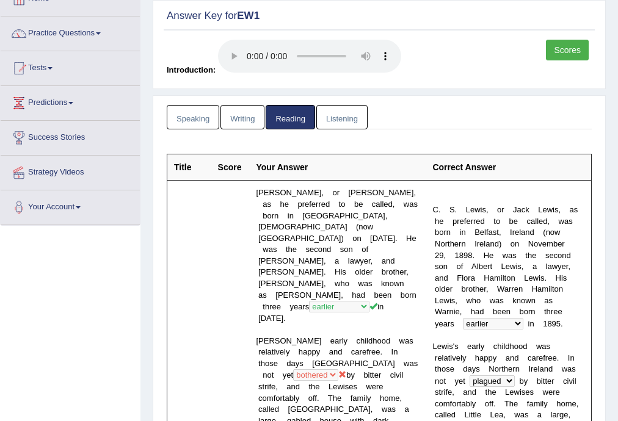
scroll to position [0, 0]
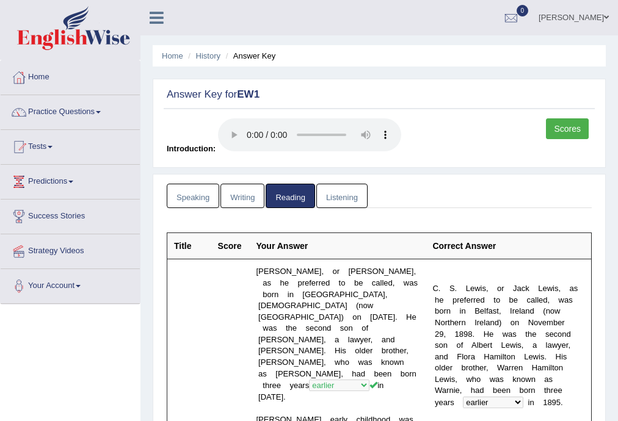
click at [348, 194] on link "Listening" at bounding box center [341, 196] width 51 height 25
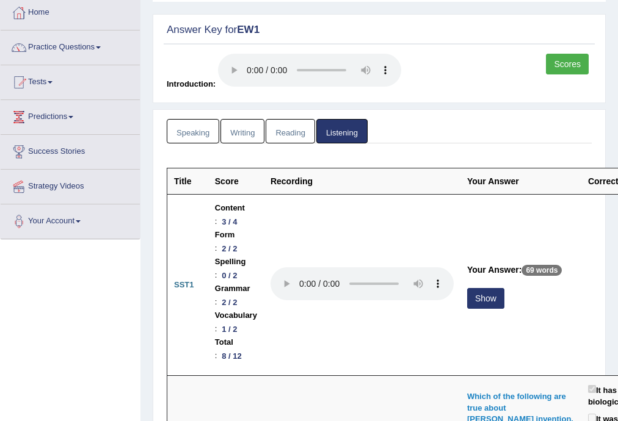
scroll to position [130, 0]
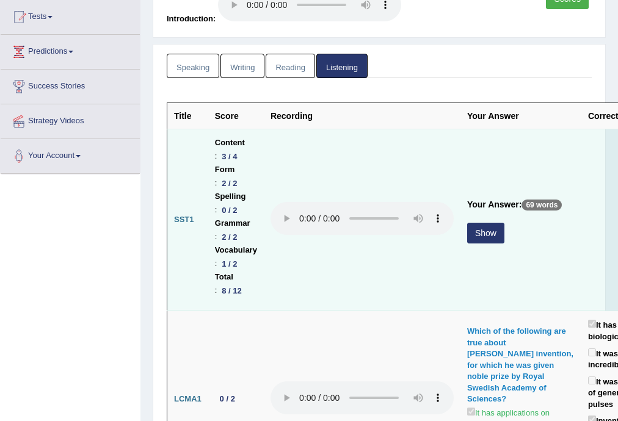
click at [486, 237] on button "Show" at bounding box center [485, 233] width 37 height 21
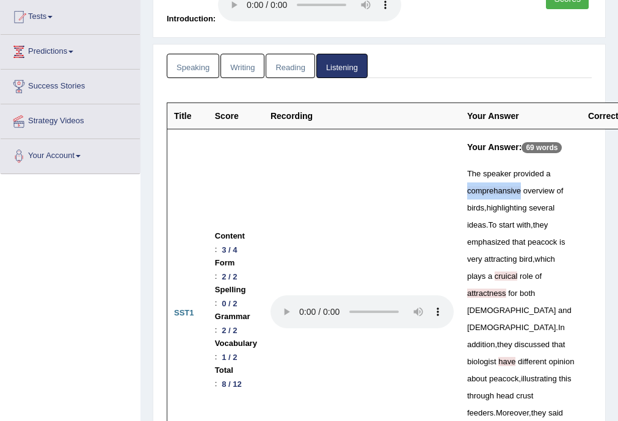
drag, startPoint x: 520, startPoint y: 189, endPoint x: 462, endPoint y: 184, distance: 58.8
click at [462, 184] on td "Your Answer: 69 words The speaker provided a comprehansive overview of birds , …" at bounding box center [521, 313] width 121 height 368
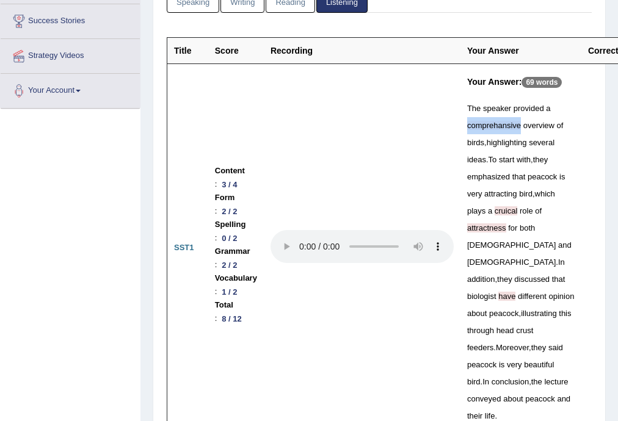
scroll to position [260, 0]
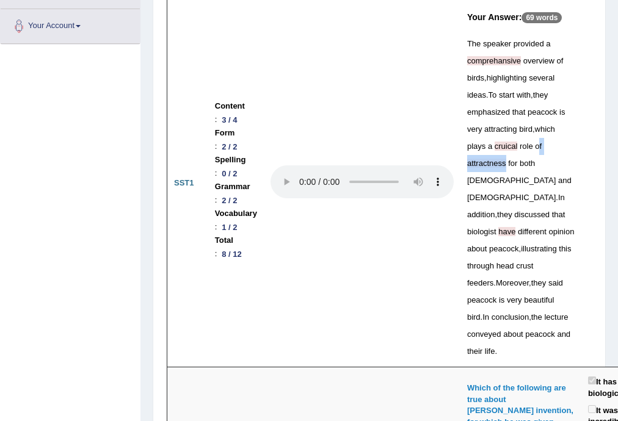
drag, startPoint x: 559, startPoint y: 146, endPoint x: 516, endPoint y: 151, distance: 43.7
click at [516, 151] on div "The speaker provided a comprehansive overview of birds , highlighting several i…" at bounding box center [520, 197] width 107 height 325
click at [581, 151] on td "Your Answer: 69 words The speaker provided a comprehansive overview of birds , …" at bounding box center [521, 183] width 121 height 368
drag, startPoint x: 560, startPoint y: 147, endPoint x: 524, endPoint y: 151, distance: 36.3
click at [524, 151] on div "The speaker provided a comprehansive overview of birds , highlighting several i…" at bounding box center [520, 197] width 107 height 325
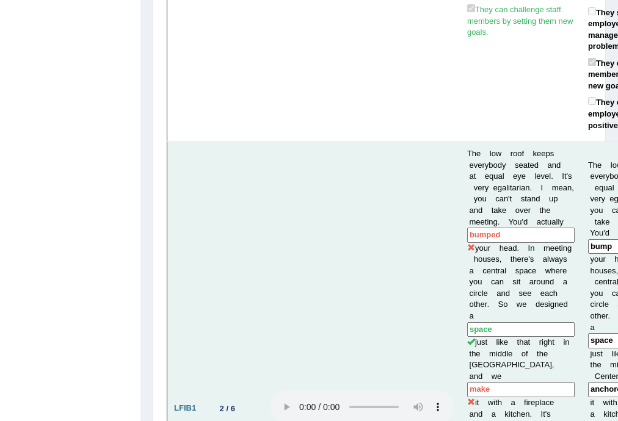
scroll to position [1042, 0]
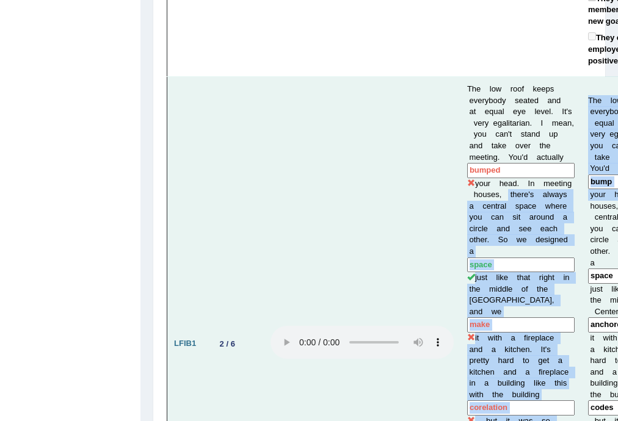
drag, startPoint x: 586, startPoint y: 134, endPoint x: 504, endPoint y: 129, distance: 82.6
click at [504, 129] on tr "LFIB1 2 / 6 The low roof keeps everybody seated and at equal eye level. It's ve…" at bounding box center [436, 344] width 538 height 535
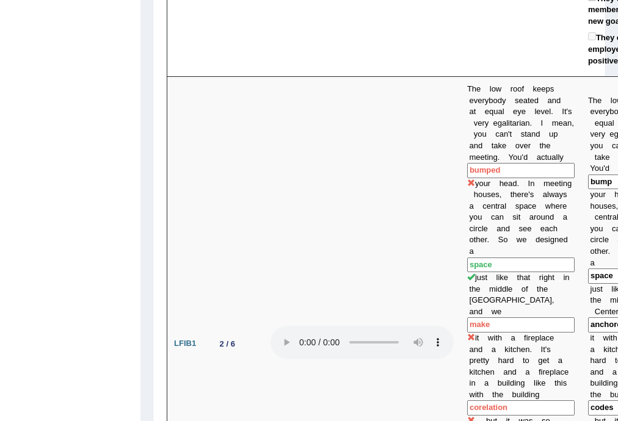
drag, startPoint x: 92, startPoint y: 73, endPoint x: 104, endPoint y: 73, distance: 11.6
drag, startPoint x: 167, startPoint y: 131, endPoint x: 101, endPoint y: 128, distance: 65.4
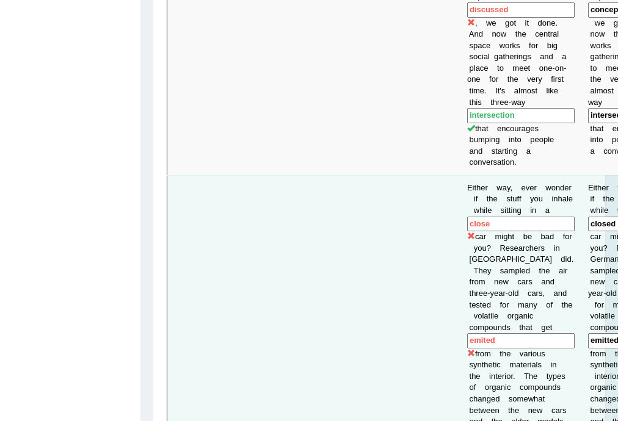
scroll to position [1543, 0]
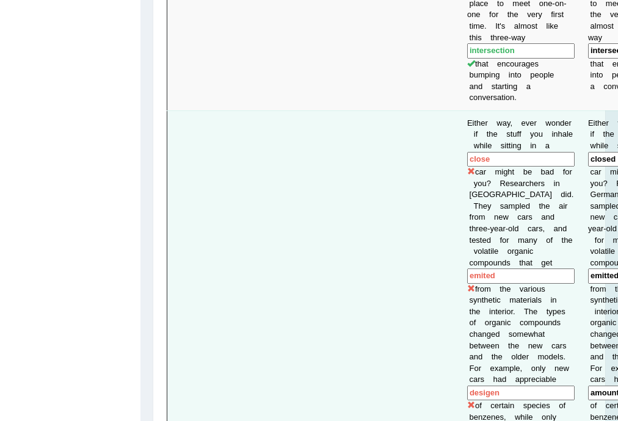
click at [485, 269] on input "emited" at bounding box center [520, 276] width 107 height 15
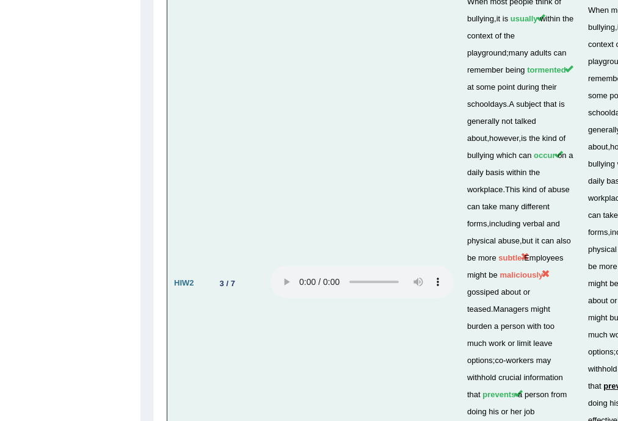
scroll to position [4735, 0]
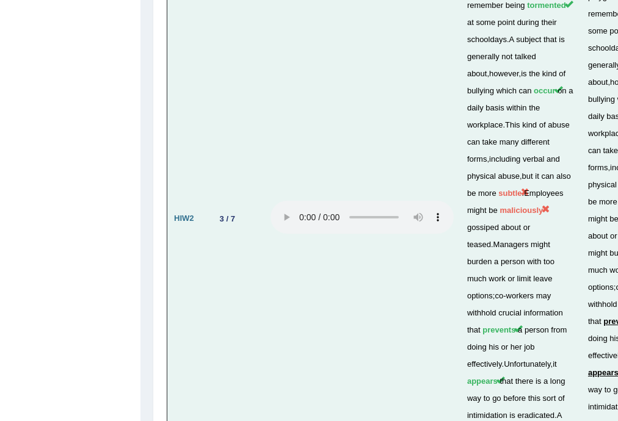
drag, startPoint x: 341, startPoint y: 70, endPoint x: 410, endPoint y: 53, distance: 71.1
click at [410, 53] on td at bounding box center [362, 218] width 197 height 595
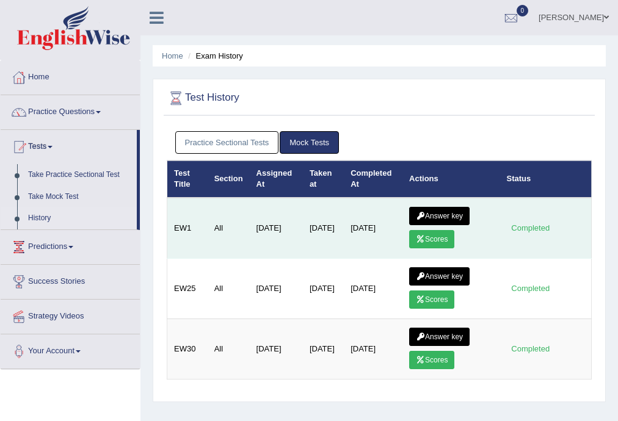
click at [437, 213] on link "Answer key" at bounding box center [439, 216] width 60 height 18
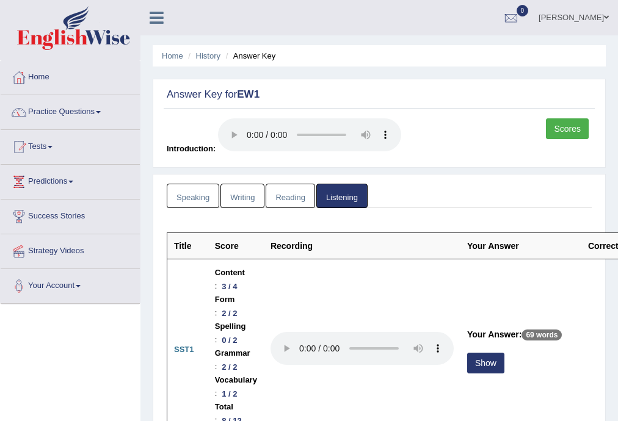
click at [229, 193] on link "Writing" at bounding box center [242, 196] width 44 height 25
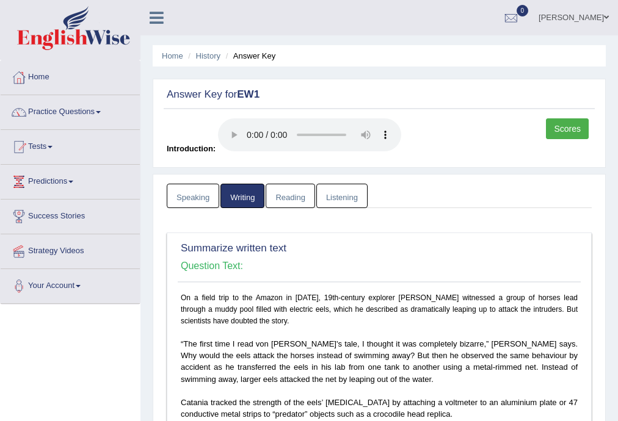
click at [173, 191] on link "Speaking" at bounding box center [193, 196] width 53 height 25
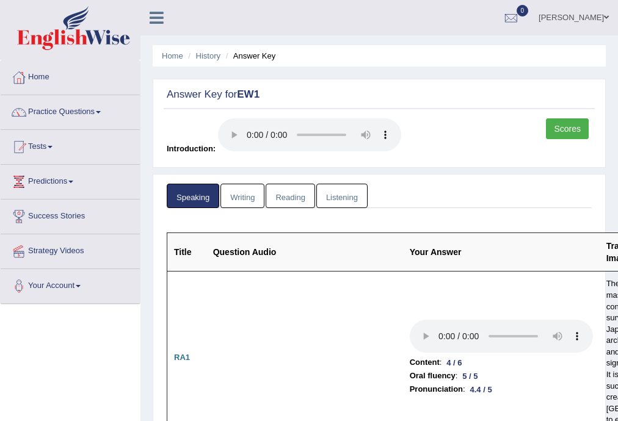
click at [569, 123] on link "Scores" at bounding box center [567, 128] width 43 height 21
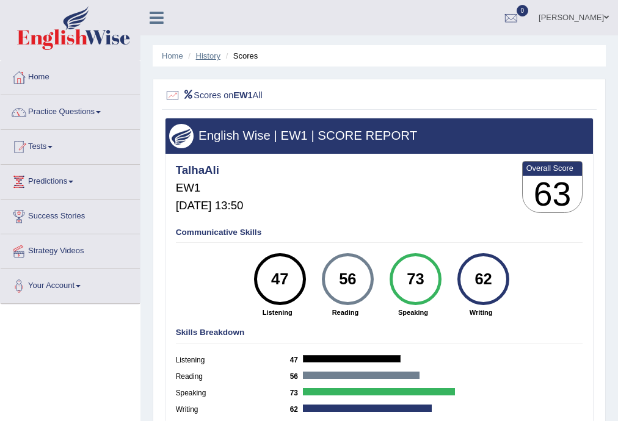
click at [206, 55] on link "History" at bounding box center [208, 55] width 24 height 9
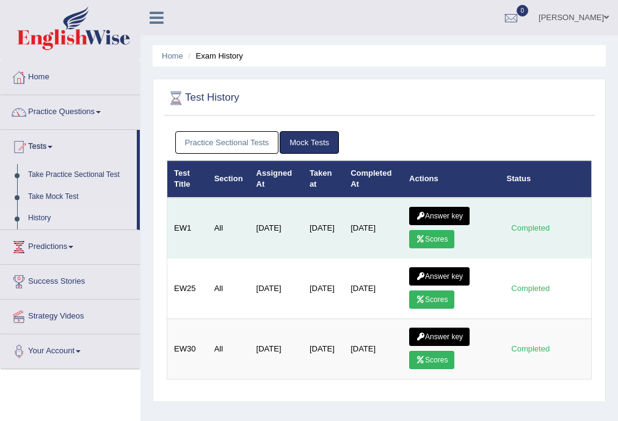
click at [413, 209] on link "Answer key" at bounding box center [439, 216] width 60 height 18
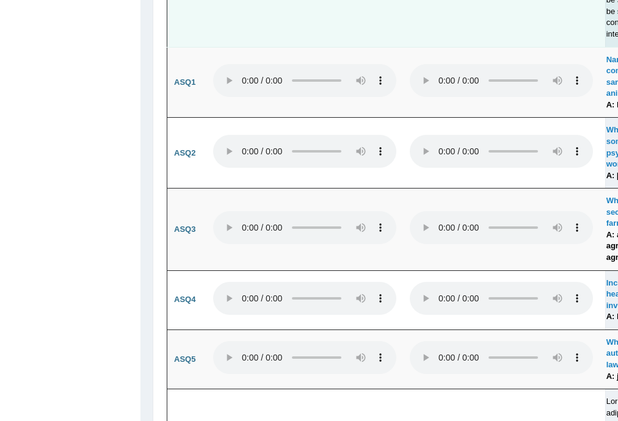
scroll to position [3974, 0]
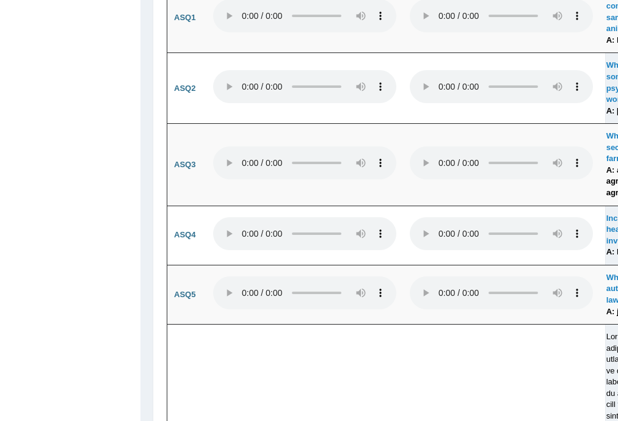
drag, startPoint x: 502, startPoint y: 54, endPoint x: 247, endPoint y: 58, distance: 254.7
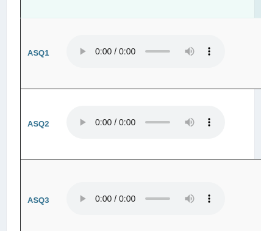
drag, startPoint x: 203, startPoint y: 60, endPoint x: 209, endPoint y: 2, distance: 57.7
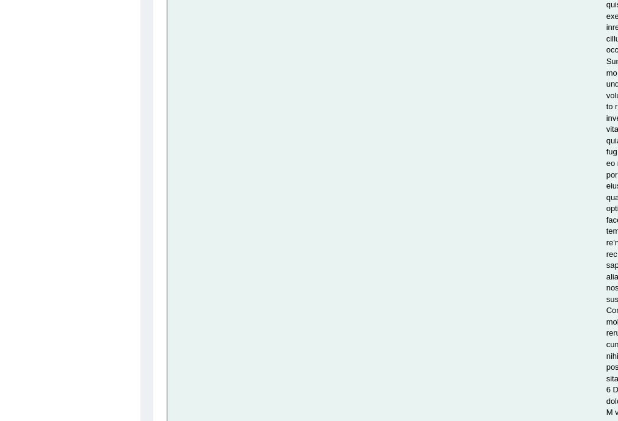
scroll to position [5678, 0]
